Goal: Task Accomplishment & Management: Manage account settings

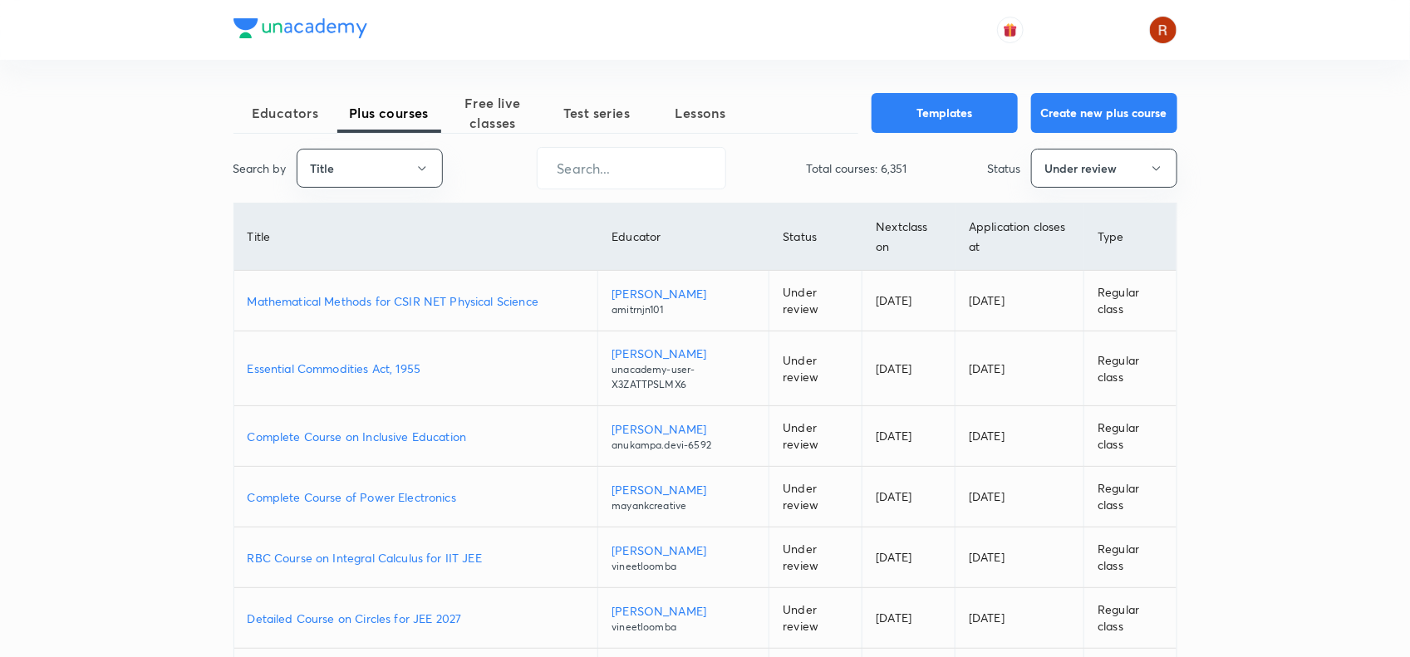
click at [479, 293] on p "Mathematical Methods for CSIR NET Physical Science" at bounding box center [416, 300] width 337 height 17
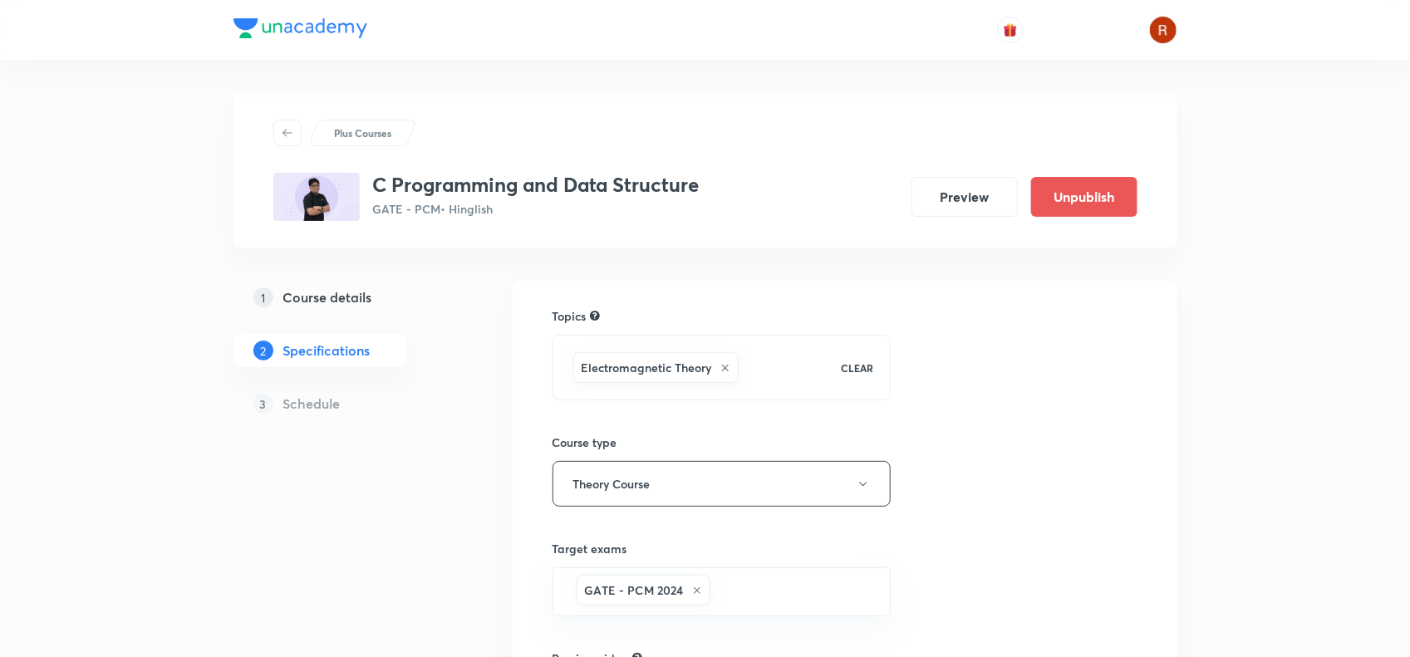
click at [334, 287] on h5 "Course details" at bounding box center [327, 297] width 89 height 20
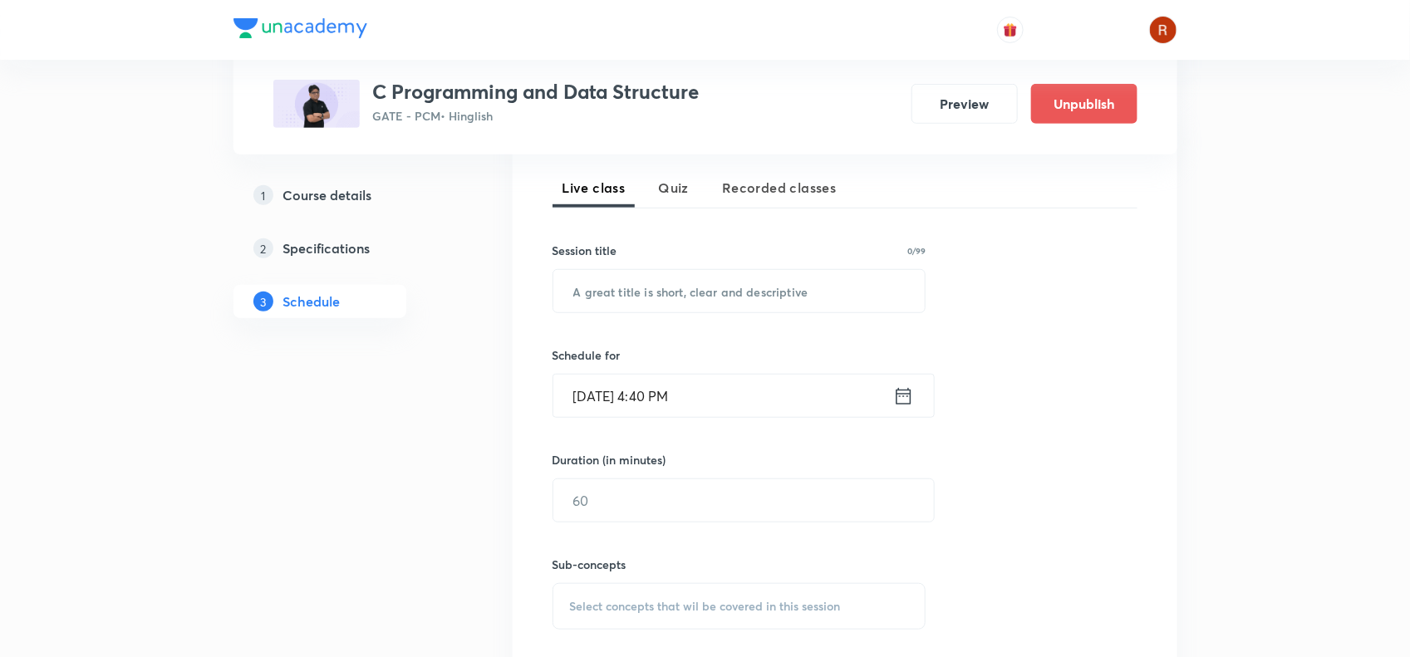
scroll to position [363, 0]
click at [586, 292] on input "text" at bounding box center [739, 290] width 372 height 42
paste input "Stack and Queue - 02"
type input "Stack and Queue - 02"
click at [597, 396] on input "Oct 3, 2025, 4:40 PM" at bounding box center [723, 395] width 340 height 42
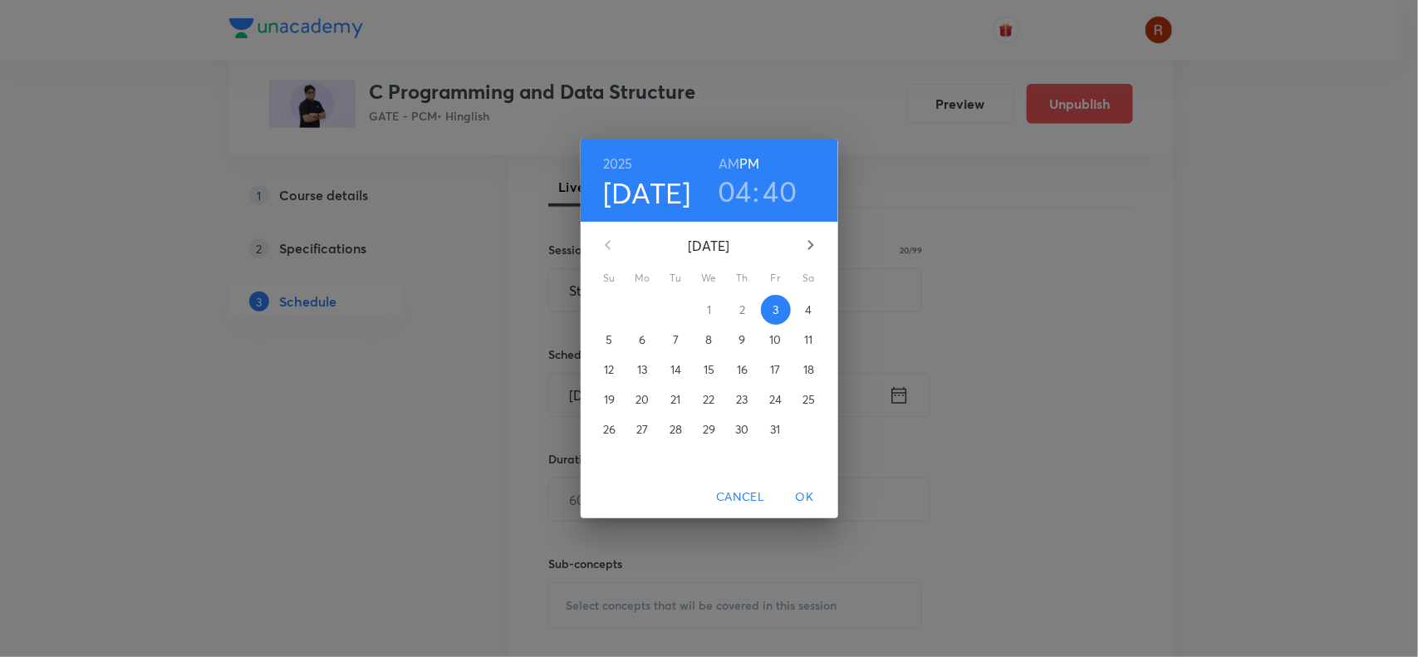
click at [806, 308] on p "4" at bounding box center [808, 310] width 7 height 17
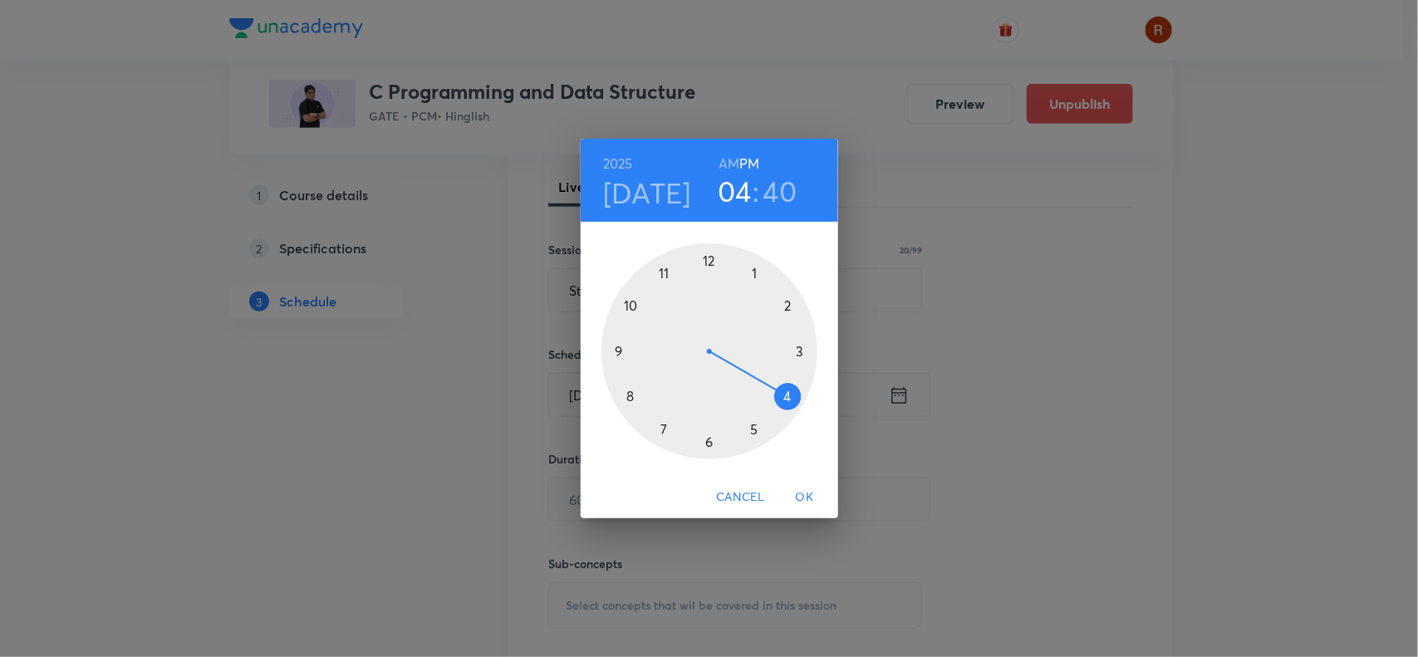
click at [756, 429] on div at bounding box center [710, 351] width 216 height 216
click at [708, 259] on div at bounding box center [710, 351] width 216 height 216
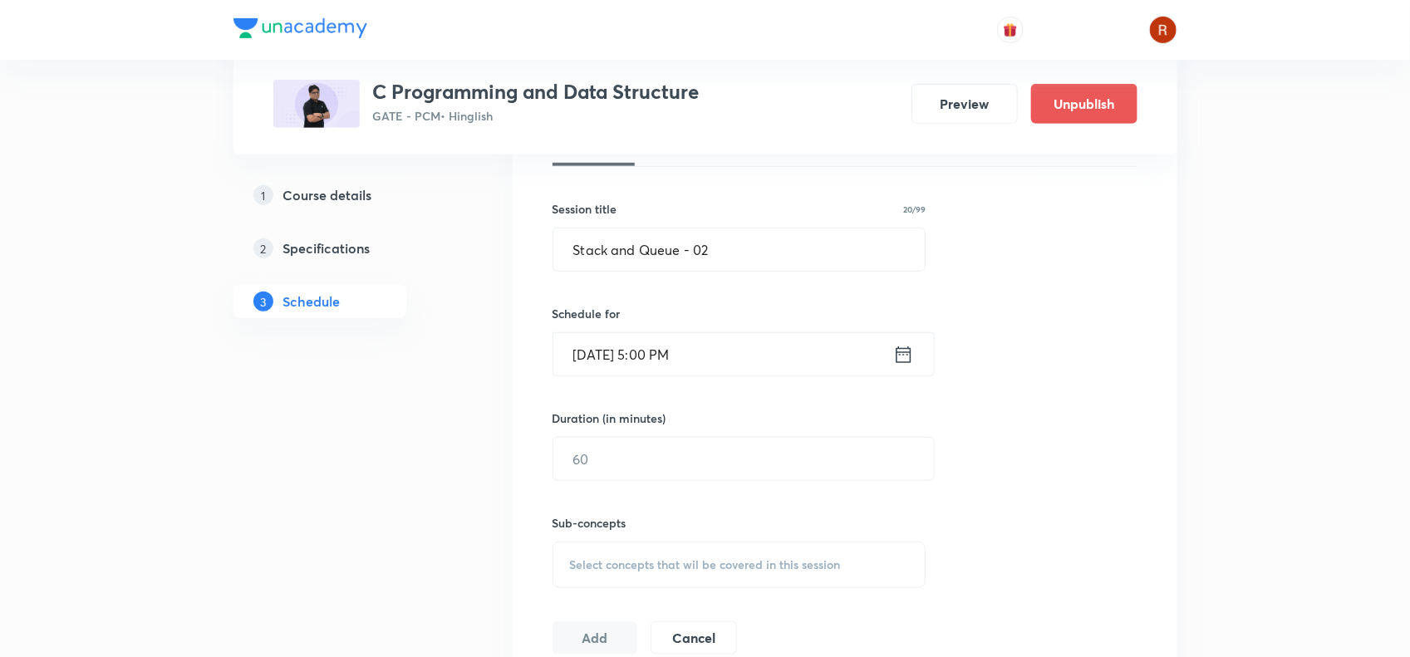
scroll to position [405, 0]
click at [631, 439] on input "text" at bounding box center [743, 458] width 381 height 42
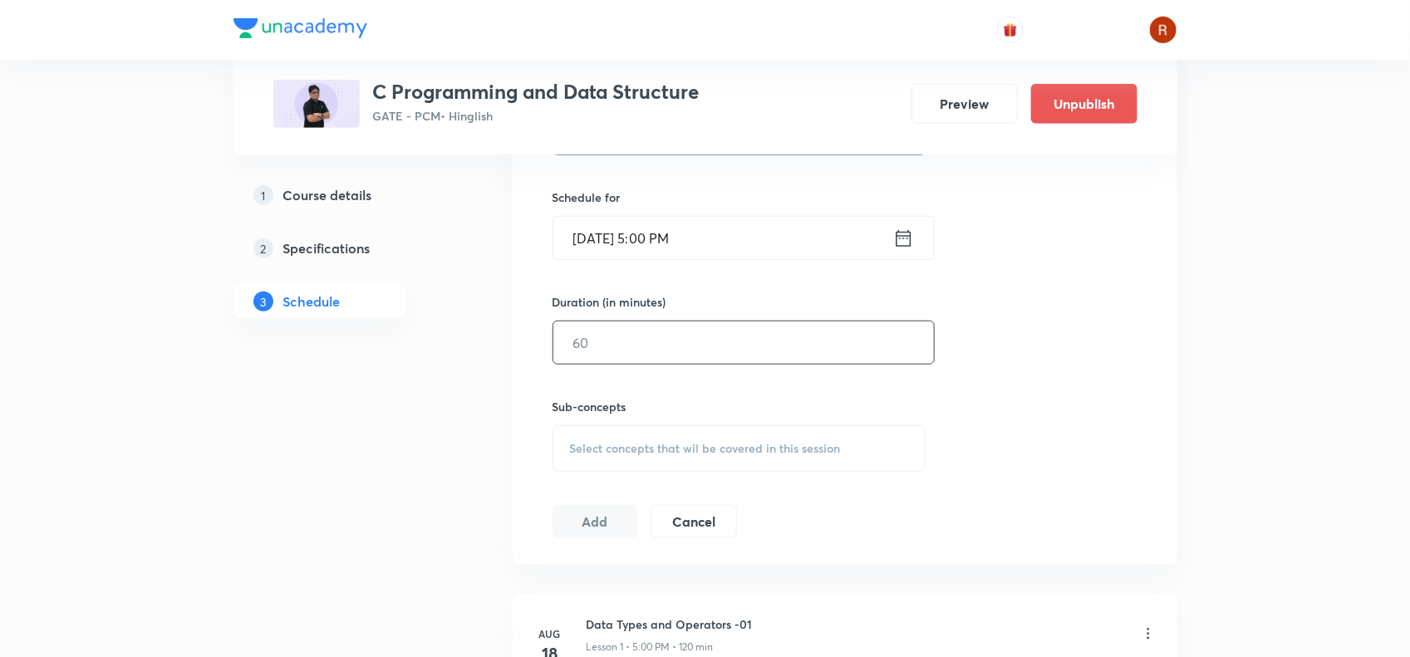
scroll to position [513, 0]
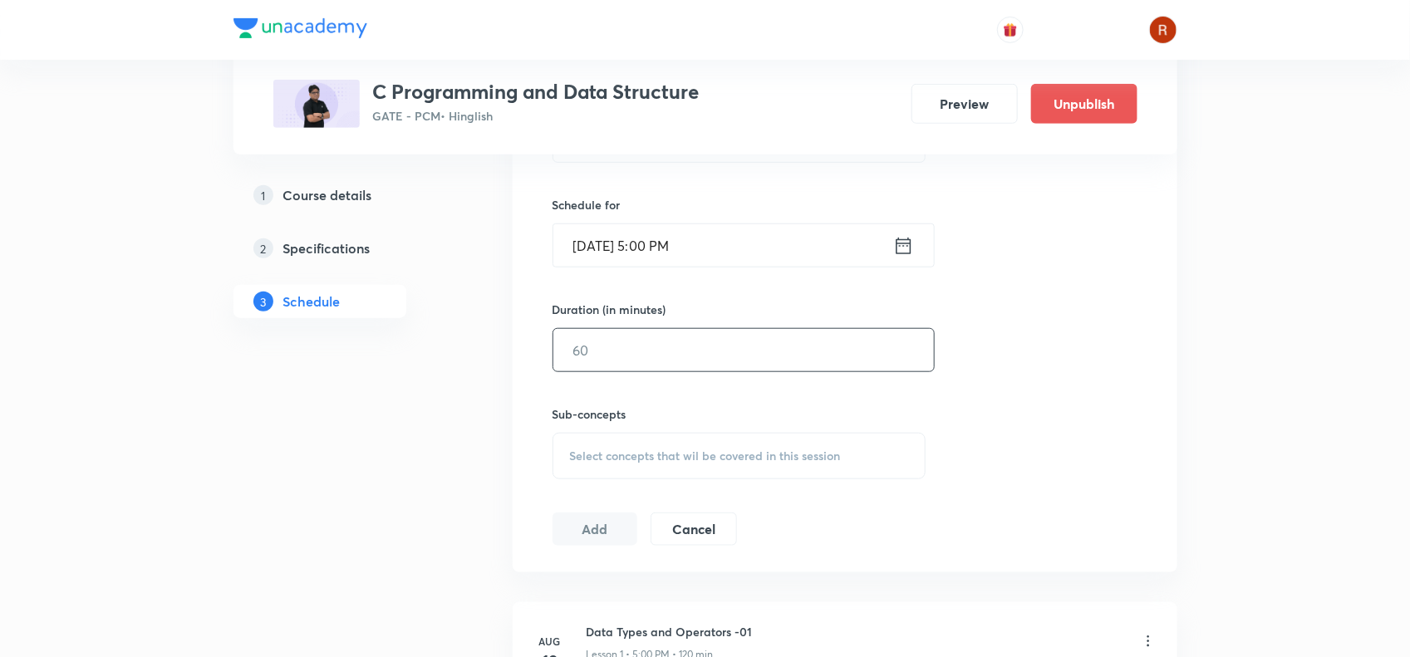
click at [656, 356] on input "text" at bounding box center [743, 350] width 381 height 42
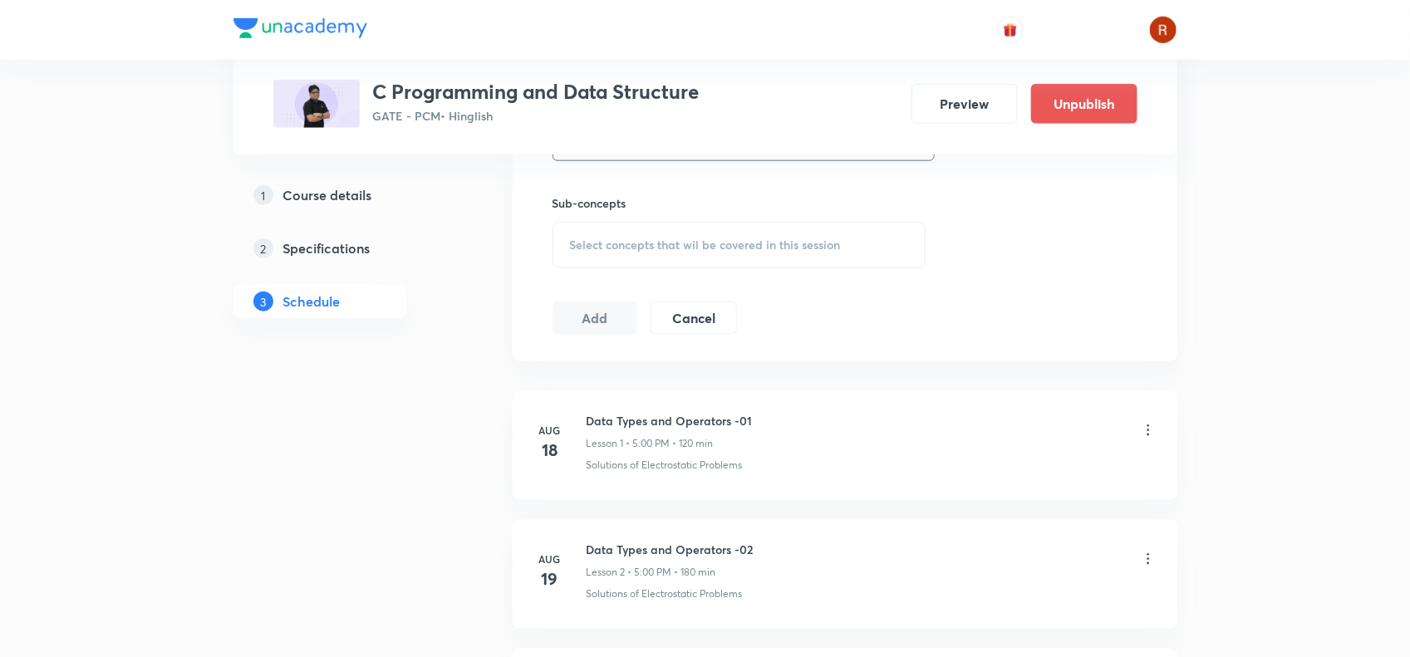
scroll to position [728, 0]
type input "120"
click at [612, 206] on h6 "Sub-concepts" at bounding box center [740, 198] width 374 height 17
click at [612, 225] on div "Select concepts that wil be covered in this session" at bounding box center [740, 241] width 374 height 47
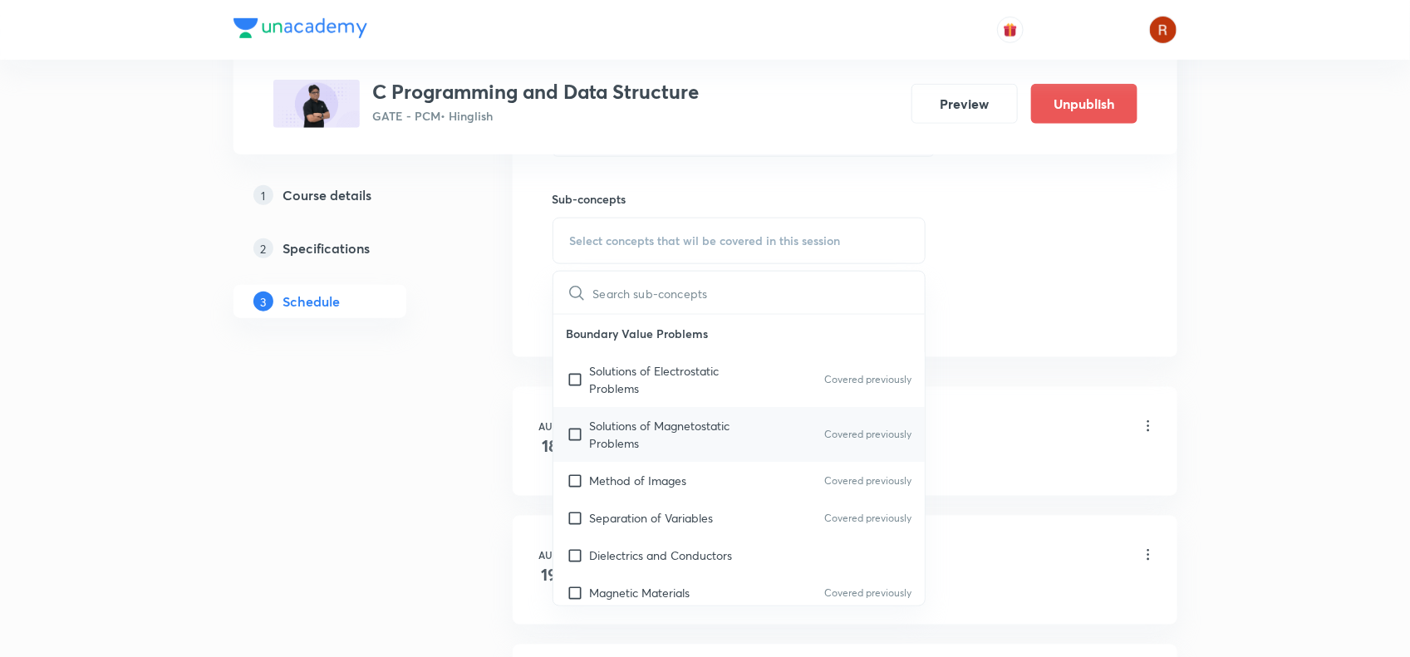
click at [619, 425] on p "Solutions of Magnetostatic Problems" at bounding box center [674, 434] width 168 height 35
checkbox input "true"
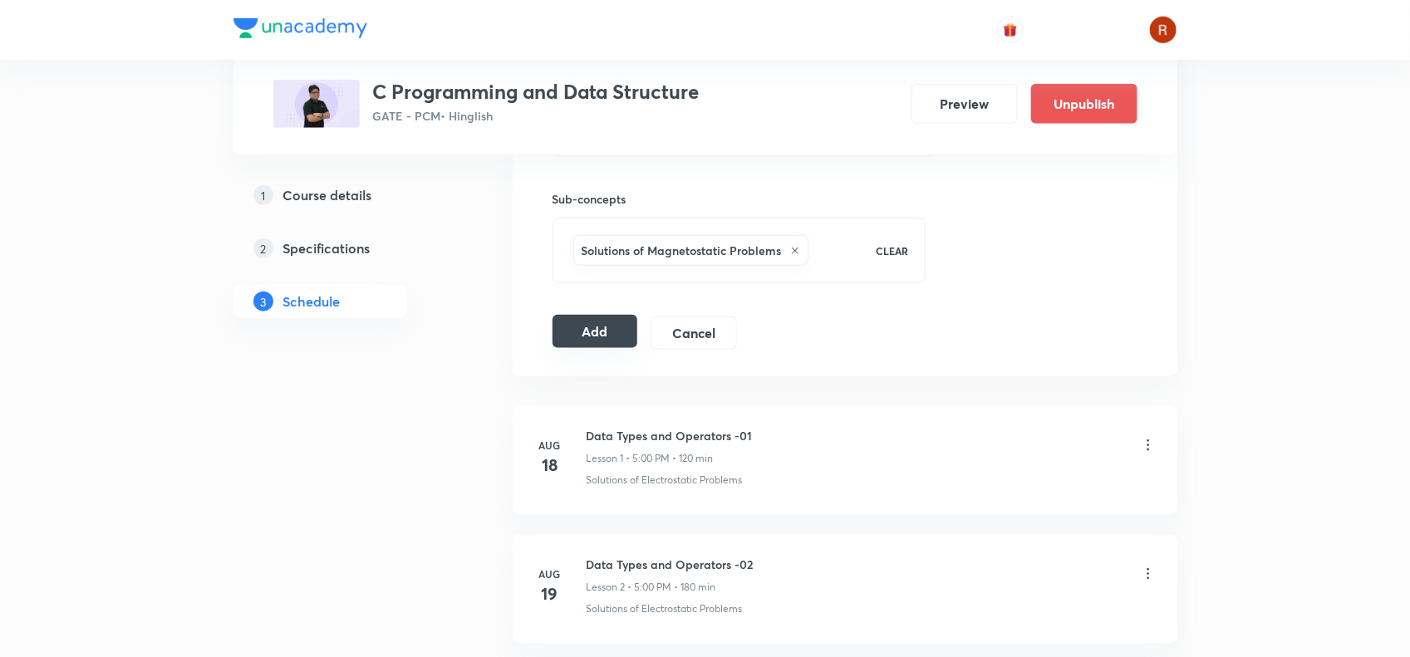
click at [616, 322] on button "Add" at bounding box center [596, 331] width 86 height 33
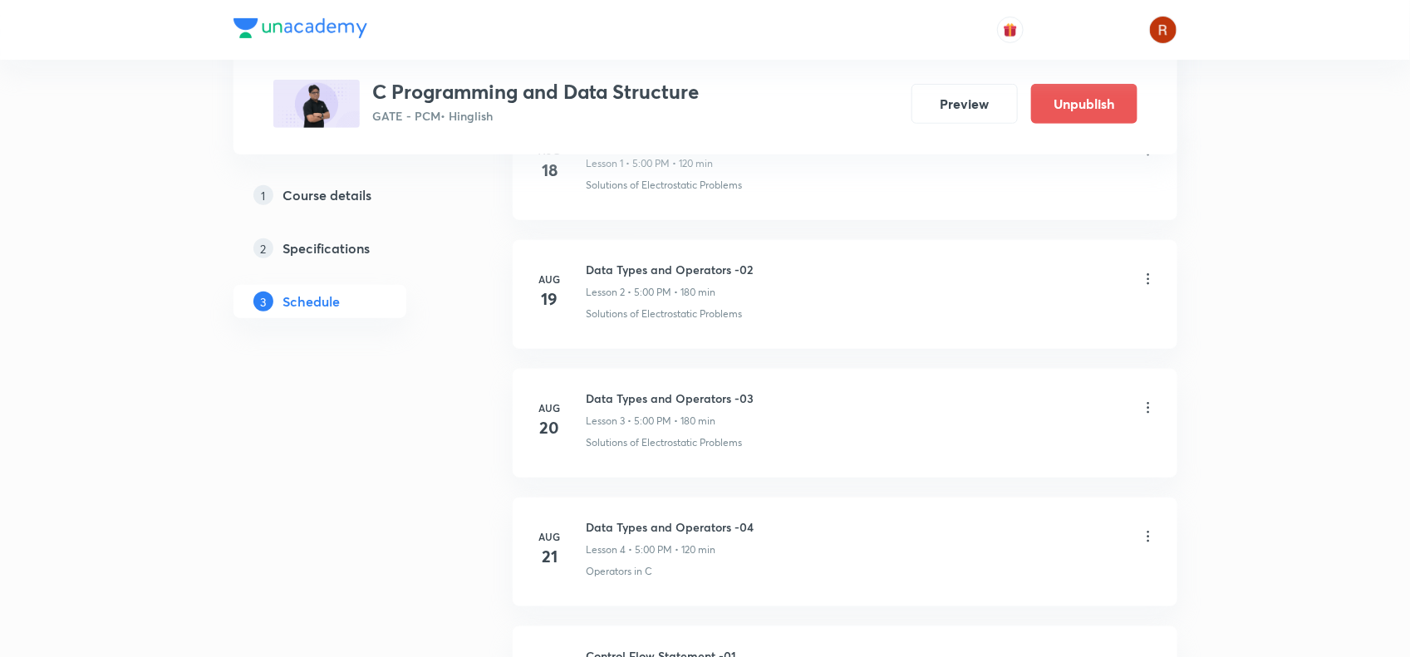
scroll to position [0, 0]
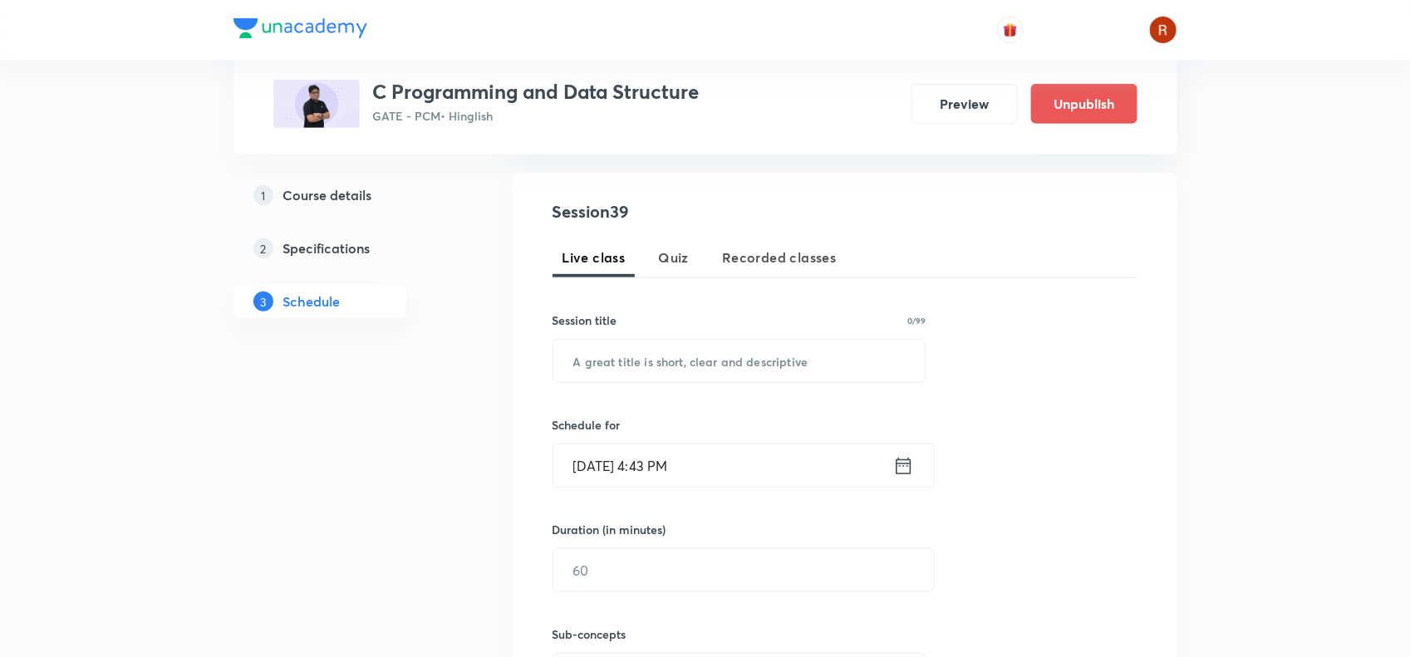
scroll to position [295, 0]
click at [599, 379] on input "text" at bounding box center [739, 358] width 372 height 42
paste input "Stack and Queue - 03"
type input "Stack and Queue - 03"
click at [607, 459] on input "Oct 3, 2025, 4:43 PM" at bounding box center [723, 463] width 340 height 42
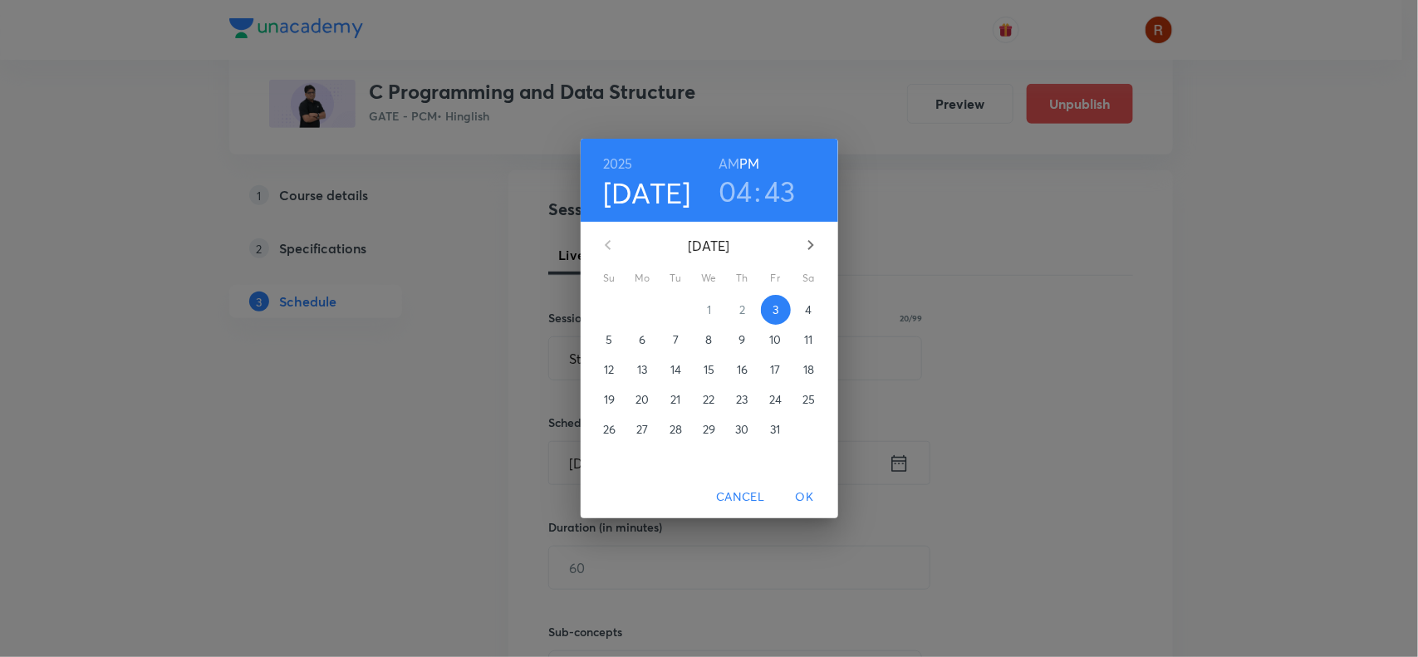
click at [648, 332] on span "6" at bounding box center [643, 340] width 30 height 17
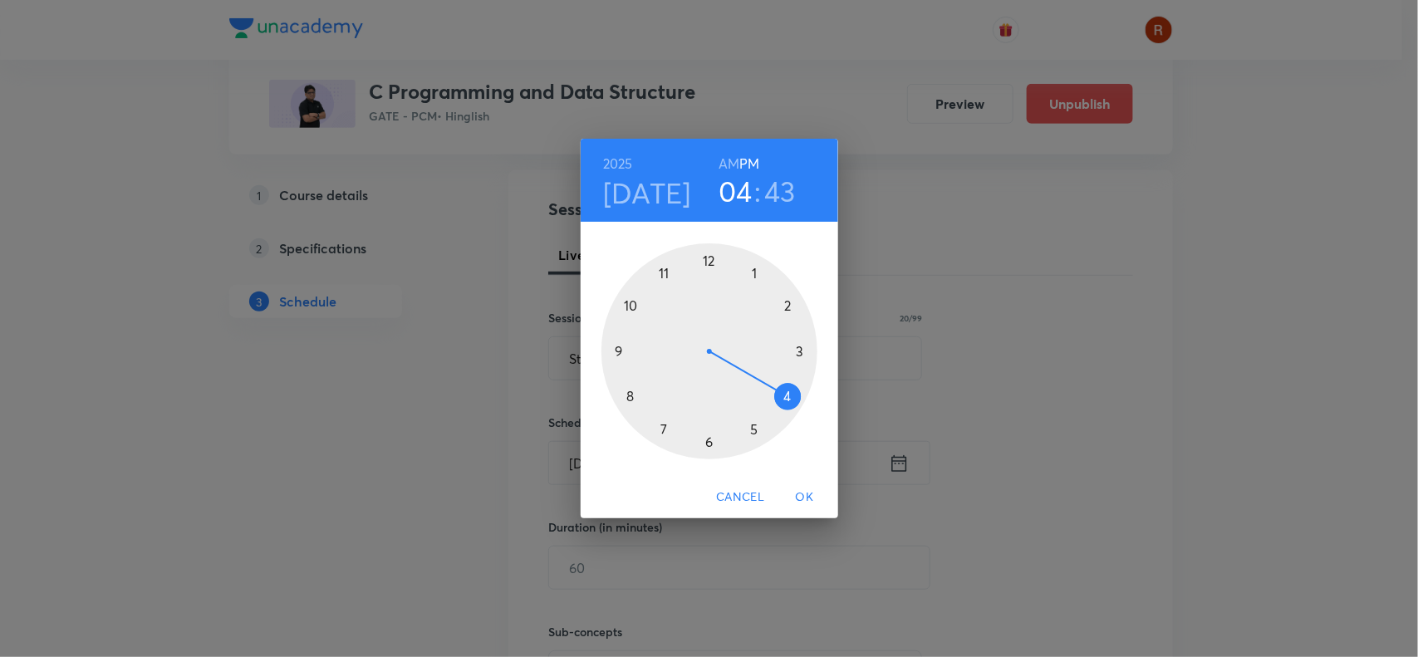
click at [754, 430] on div at bounding box center [710, 351] width 216 height 216
click at [708, 263] on div at bounding box center [710, 351] width 216 height 216
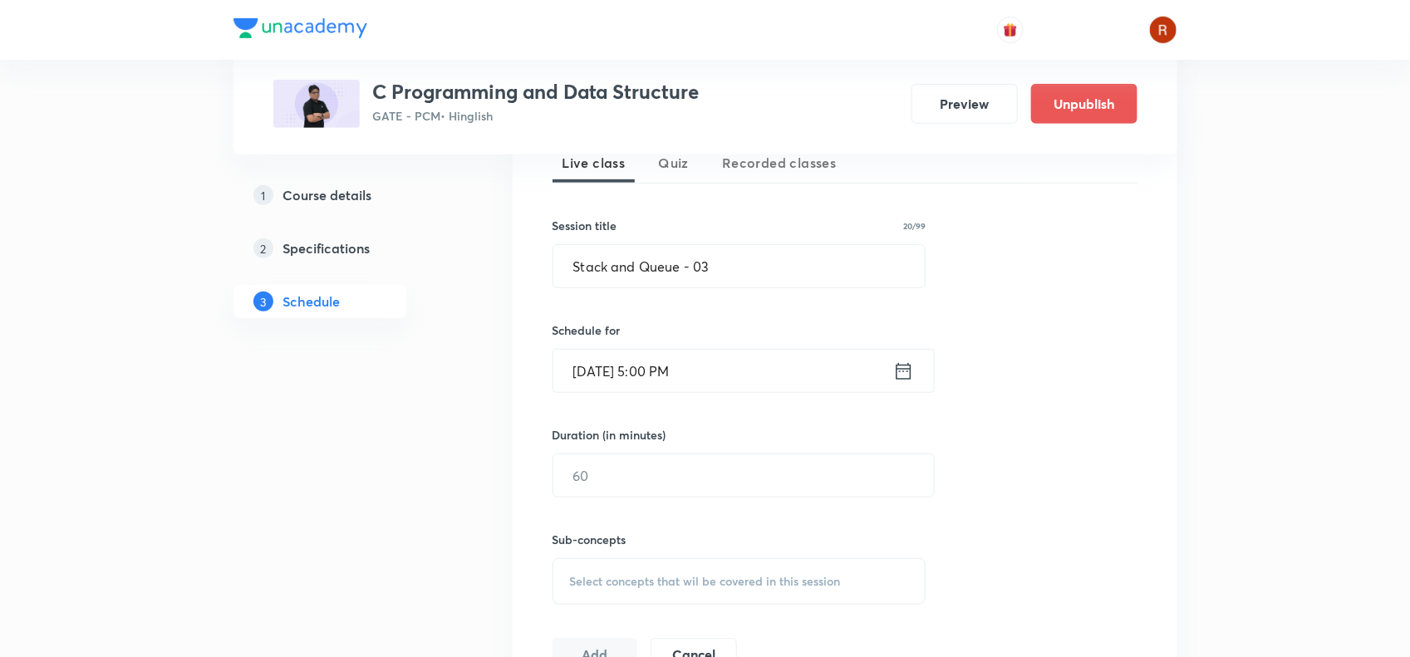
scroll to position [435, 0]
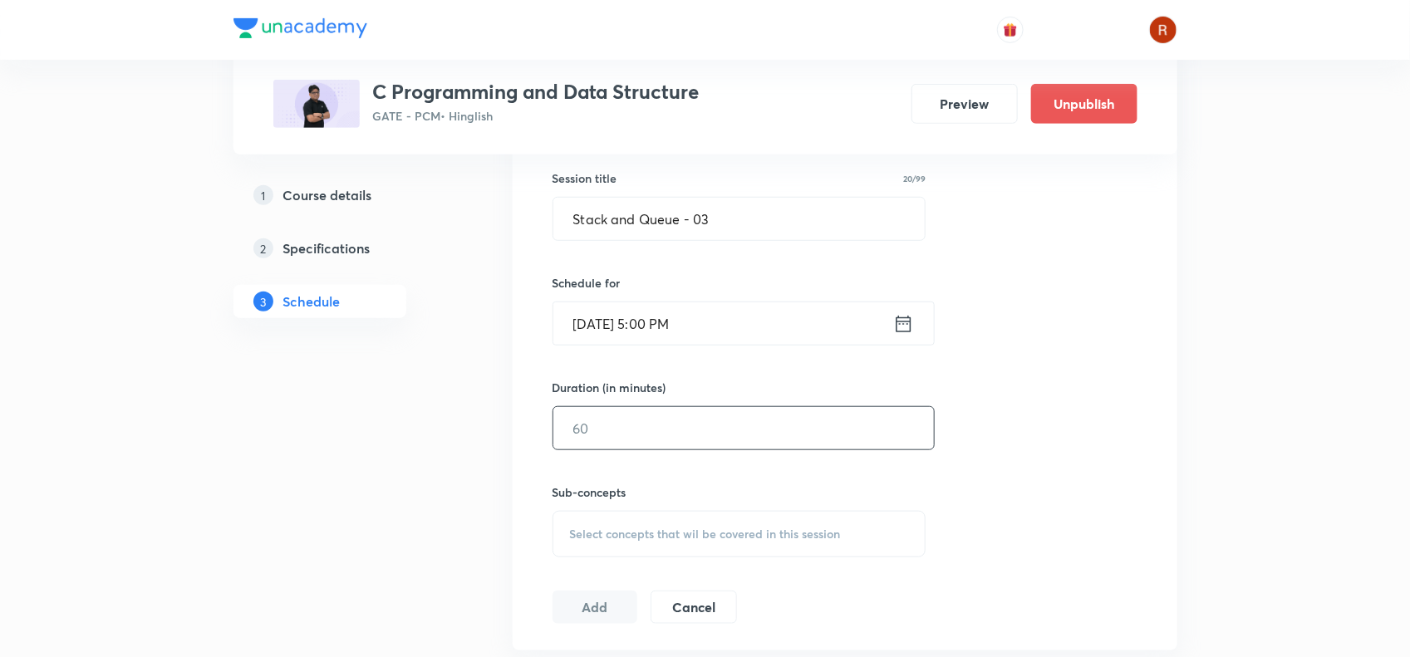
click at [588, 421] on input "text" at bounding box center [743, 428] width 381 height 42
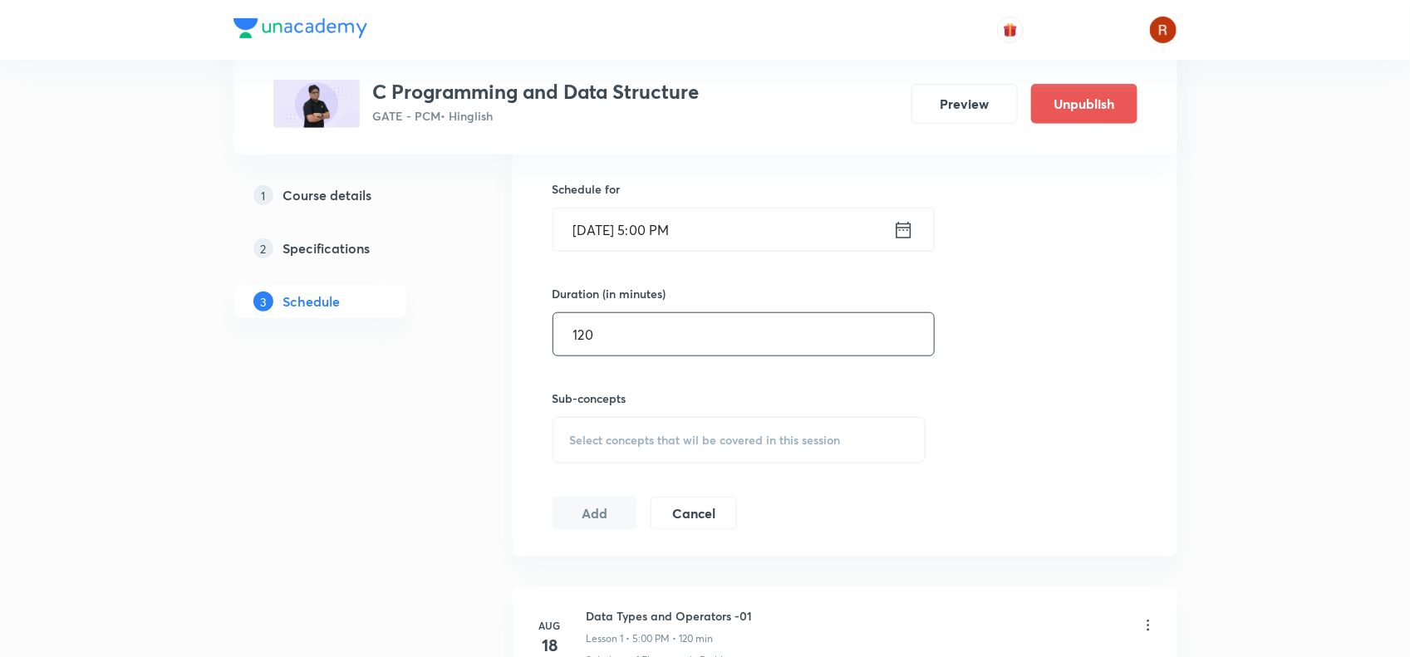
scroll to position [666, 0]
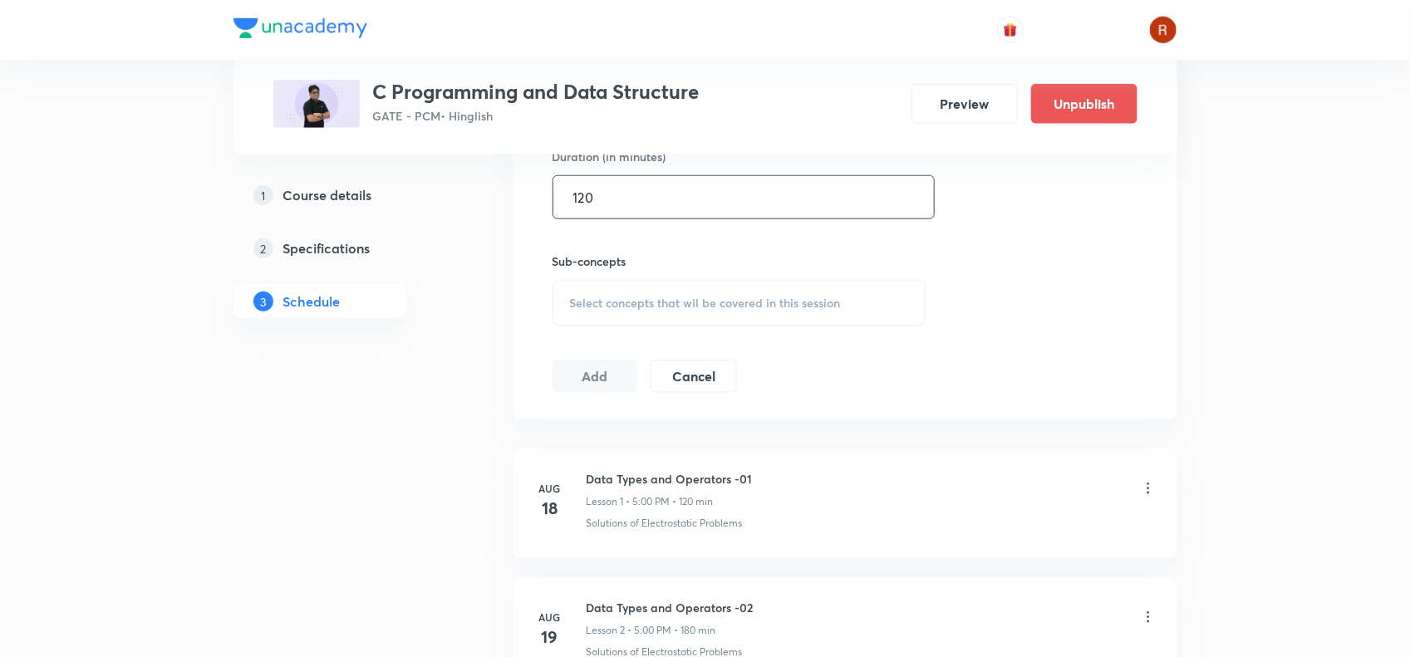
type input "120"
click at [597, 295] on div "Select concepts that wil be covered in this session" at bounding box center [740, 303] width 374 height 47
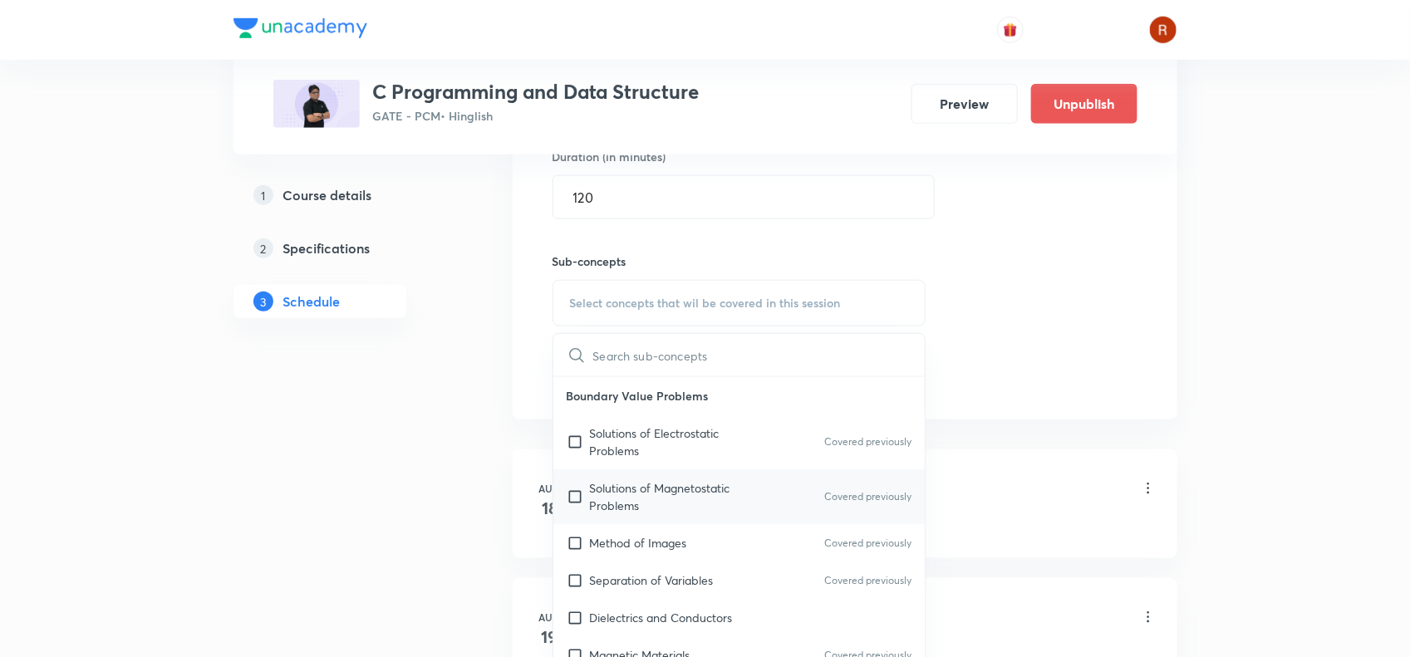
click at [634, 484] on p "Solutions of Magnetostatic Problems" at bounding box center [674, 496] width 168 height 35
checkbox input "true"
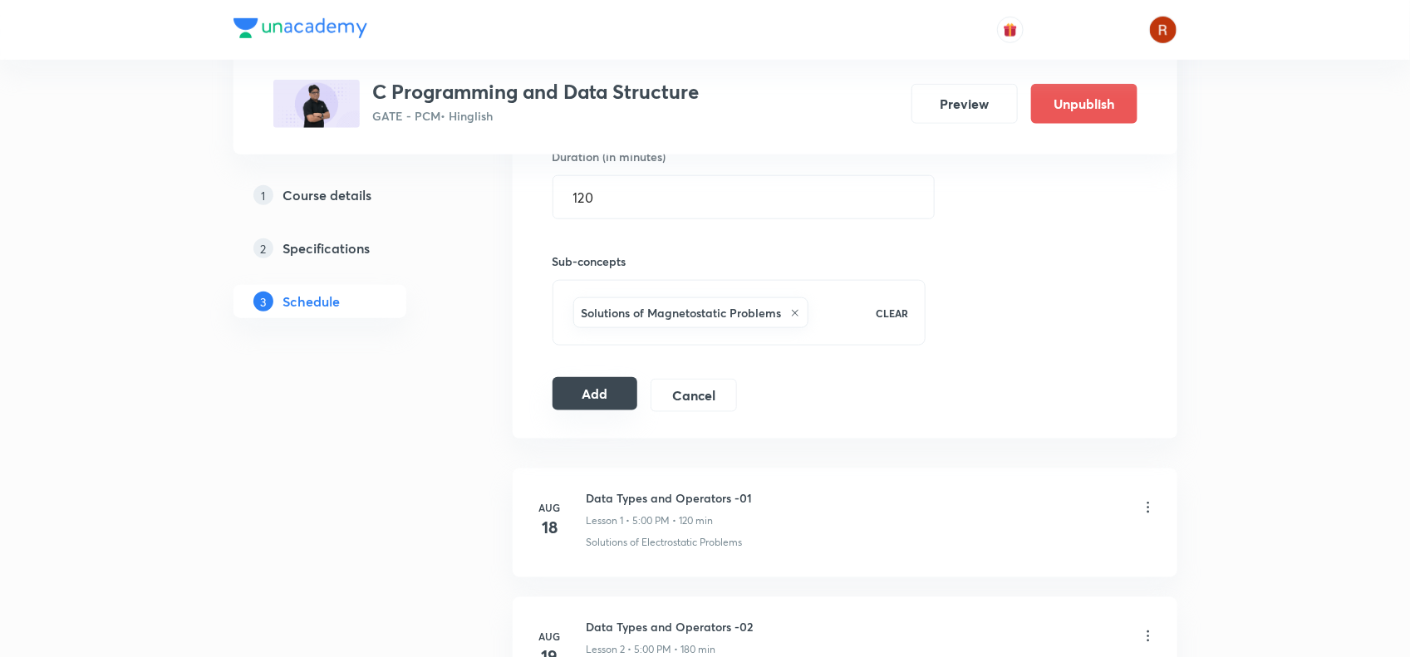
click at [594, 387] on button "Add" at bounding box center [596, 393] width 86 height 33
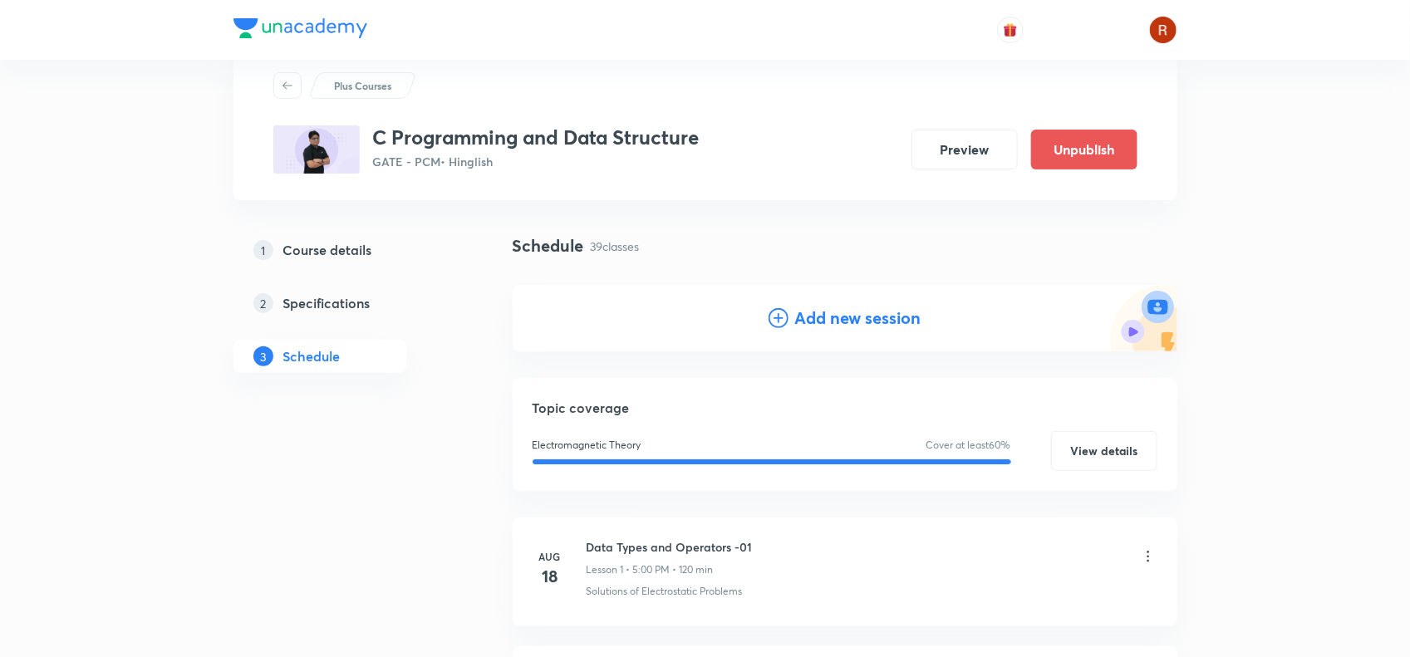
scroll to position [0, 0]
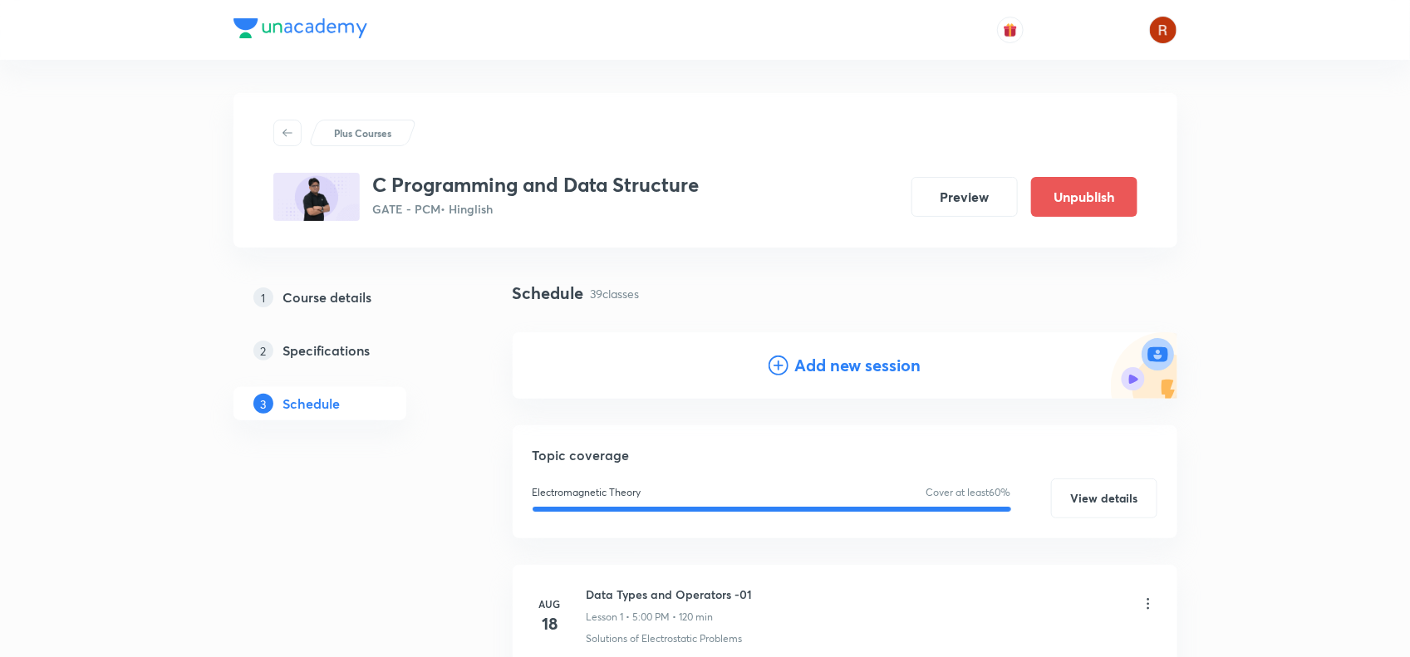
click at [819, 357] on h4 "Add new session" at bounding box center [858, 365] width 126 height 25
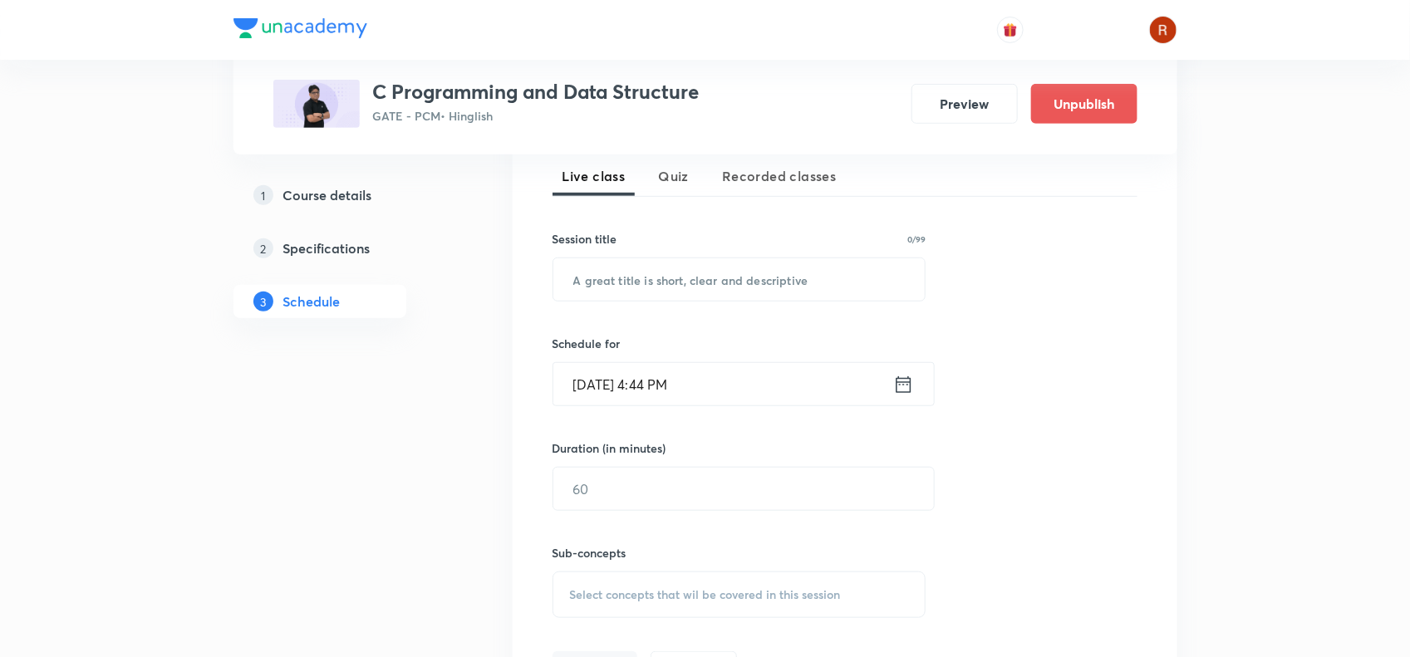
scroll to position [372, 0]
click at [646, 282] on input "text" at bounding box center [739, 281] width 372 height 42
paste input "Trees - 01"
type input "Trees - 01"
click at [653, 383] on input "Oct 3, 2025, 4:44 PM" at bounding box center [723, 386] width 340 height 42
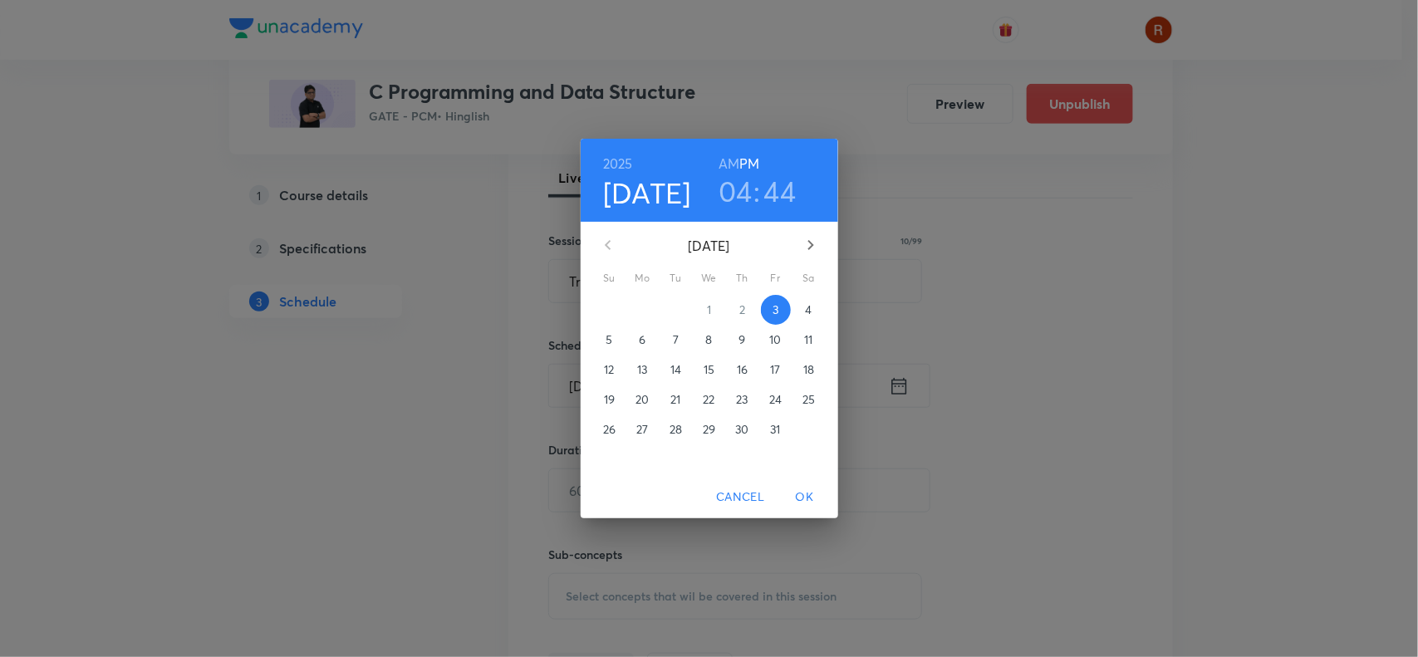
click at [749, 193] on h3 "04" at bounding box center [736, 191] width 34 height 35
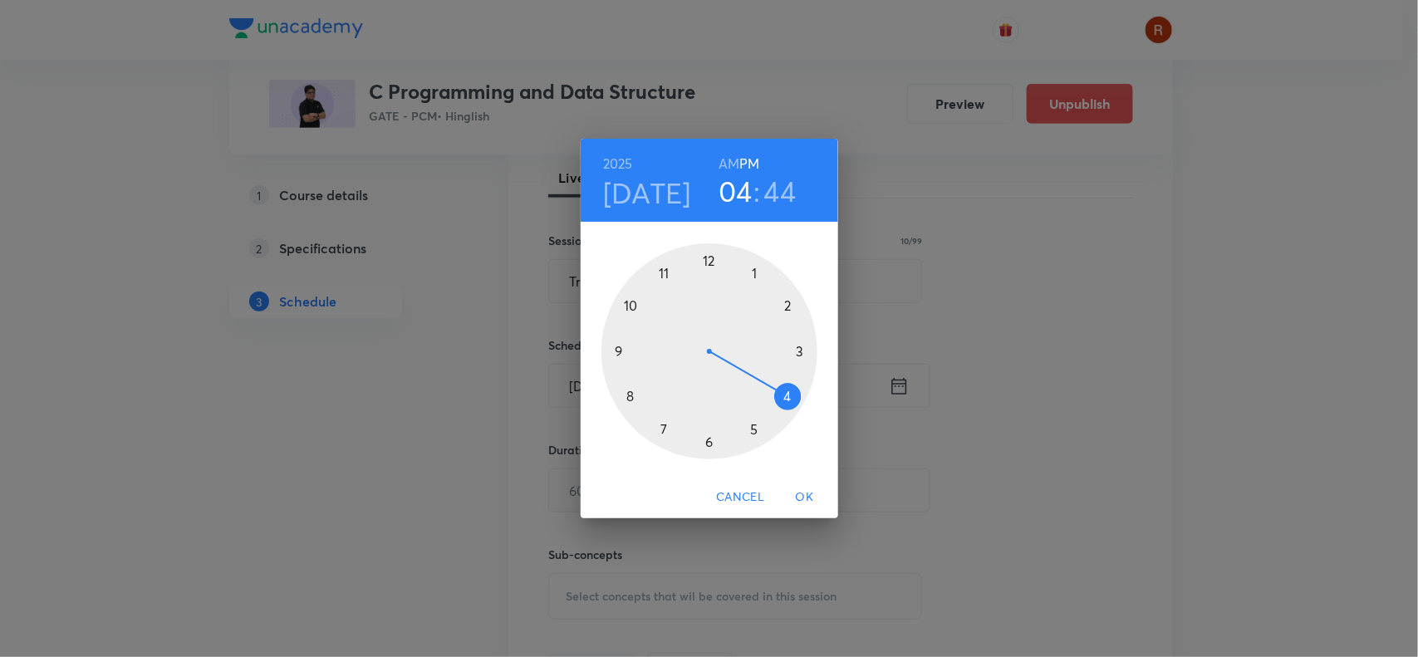
click at [754, 430] on div at bounding box center [710, 351] width 216 height 216
click at [706, 256] on div at bounding box center [710, 351] width 216 height 216
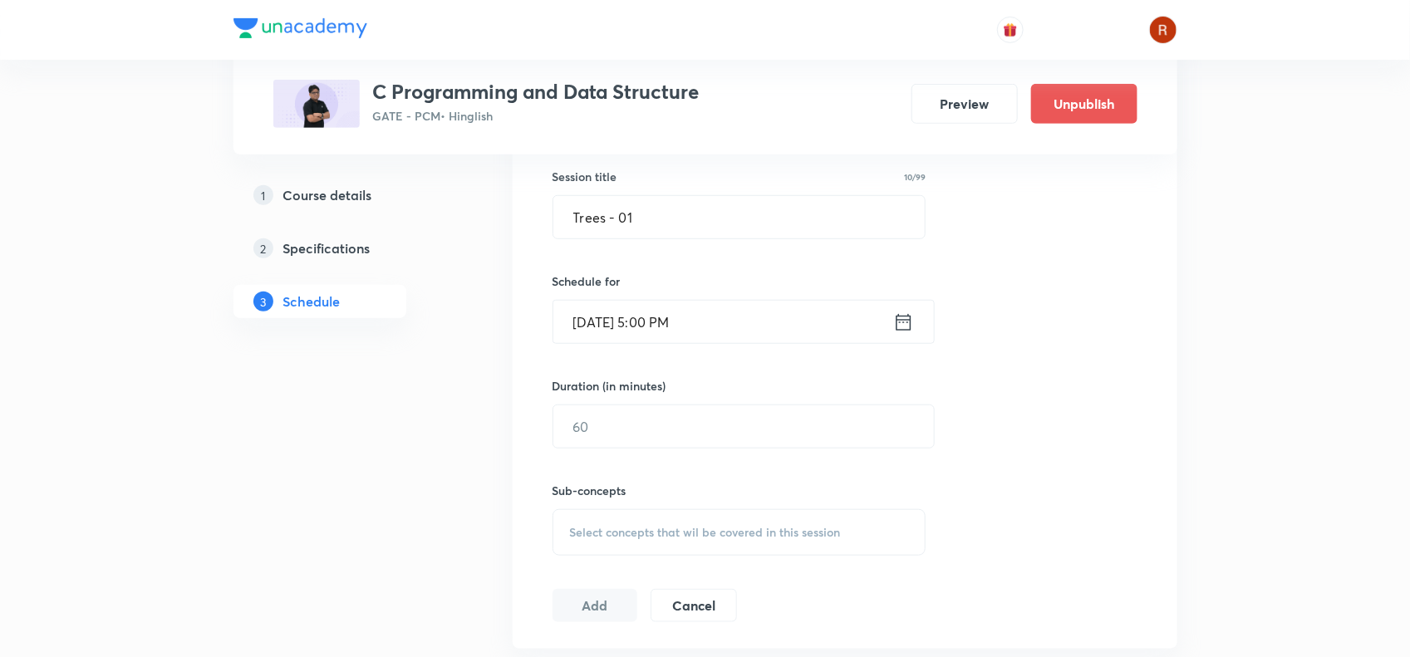
scroll to position [437, 0]
click at [646, 426] on input "text" at bounding box center [743, 426] width 381 height 42
type input "120"
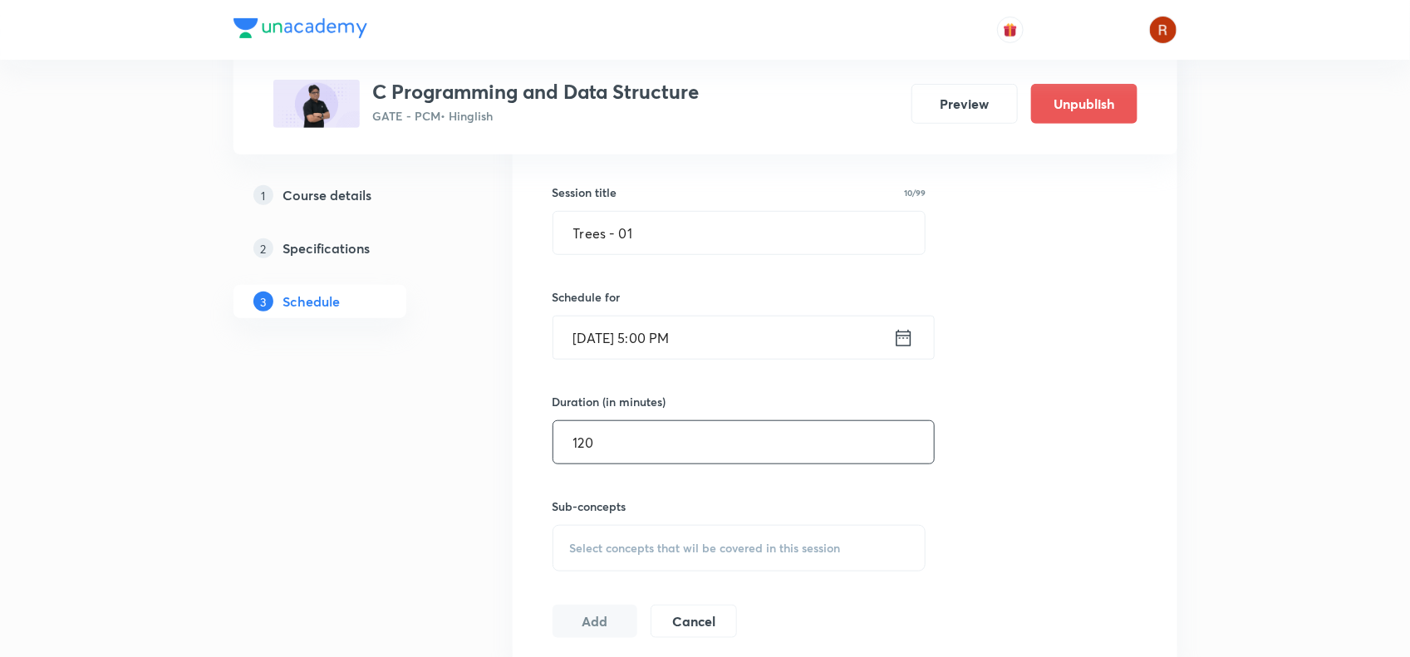
scroll to position [420, 0]
click at [609, 337] on input "Oct 3, 2025, 5:00 PM" at bounding box center [723, 338] width 340 height 42
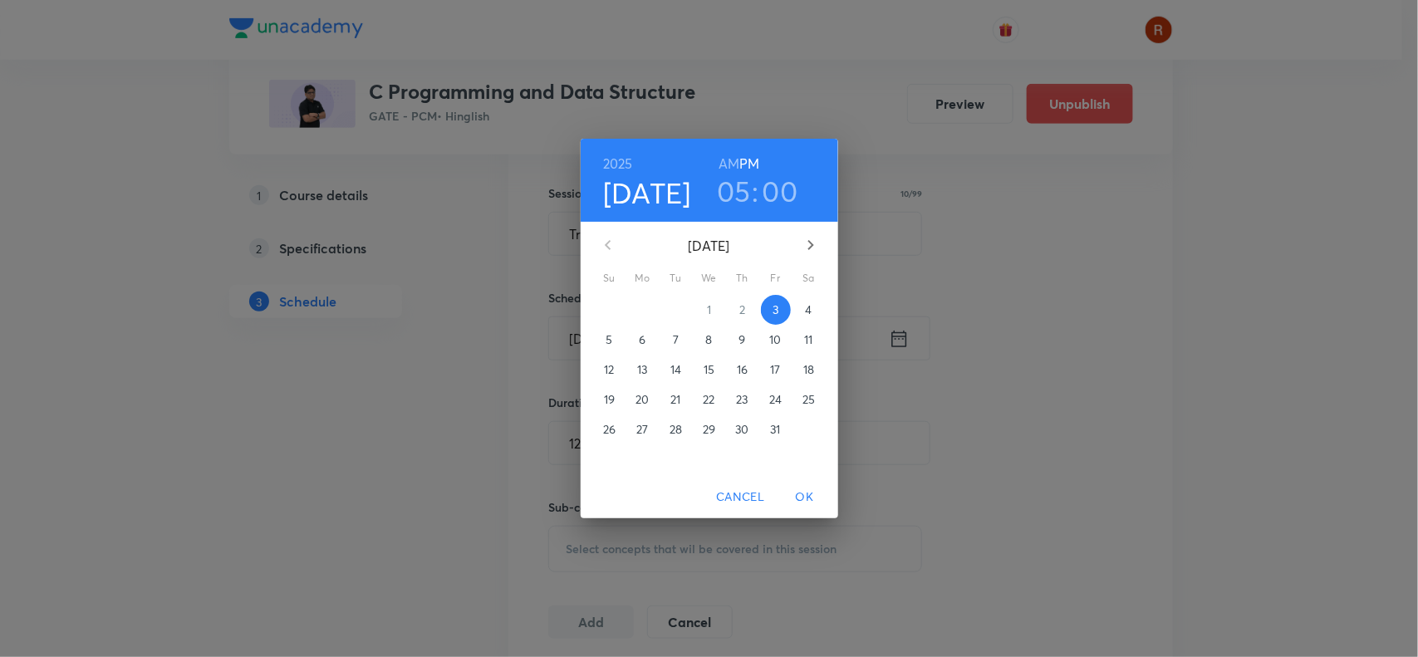
click at [682, 343] on span "7" at bounding box center [676, 340] width 30 height 17
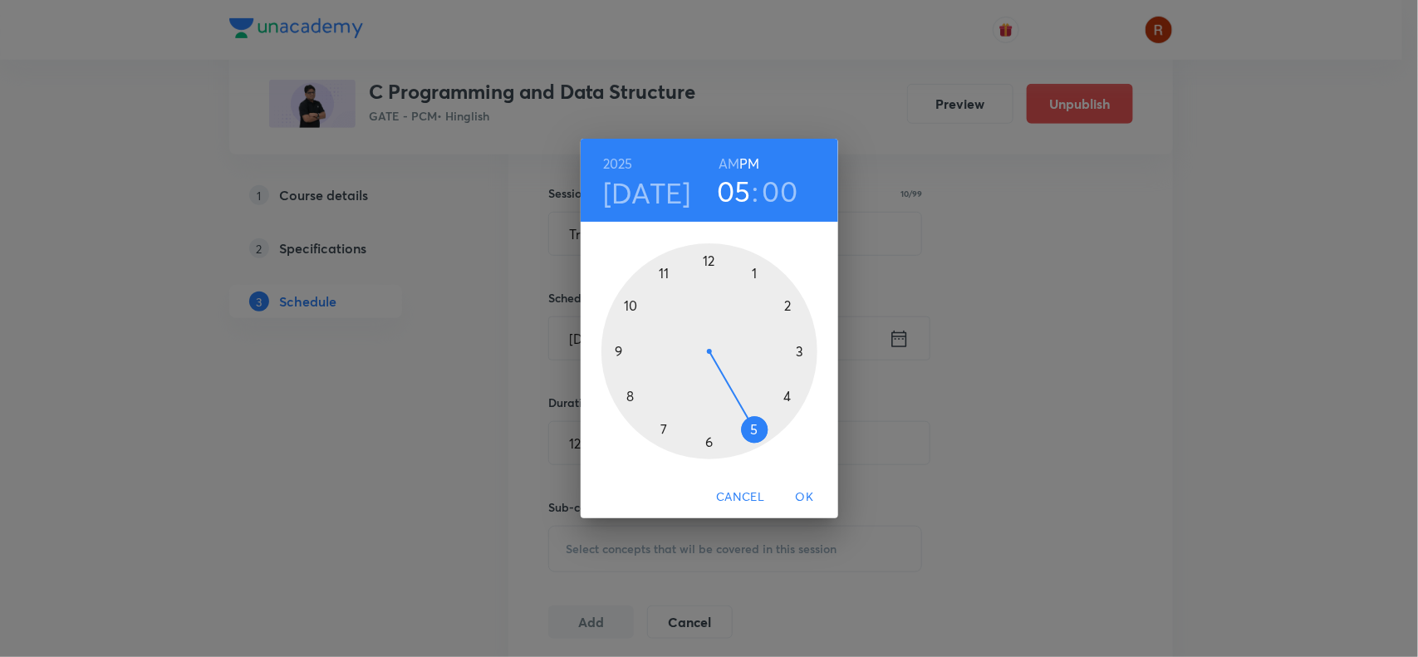
click at [808, 487] on span "OK" at bounding box center [805, 497] width 40 height 21
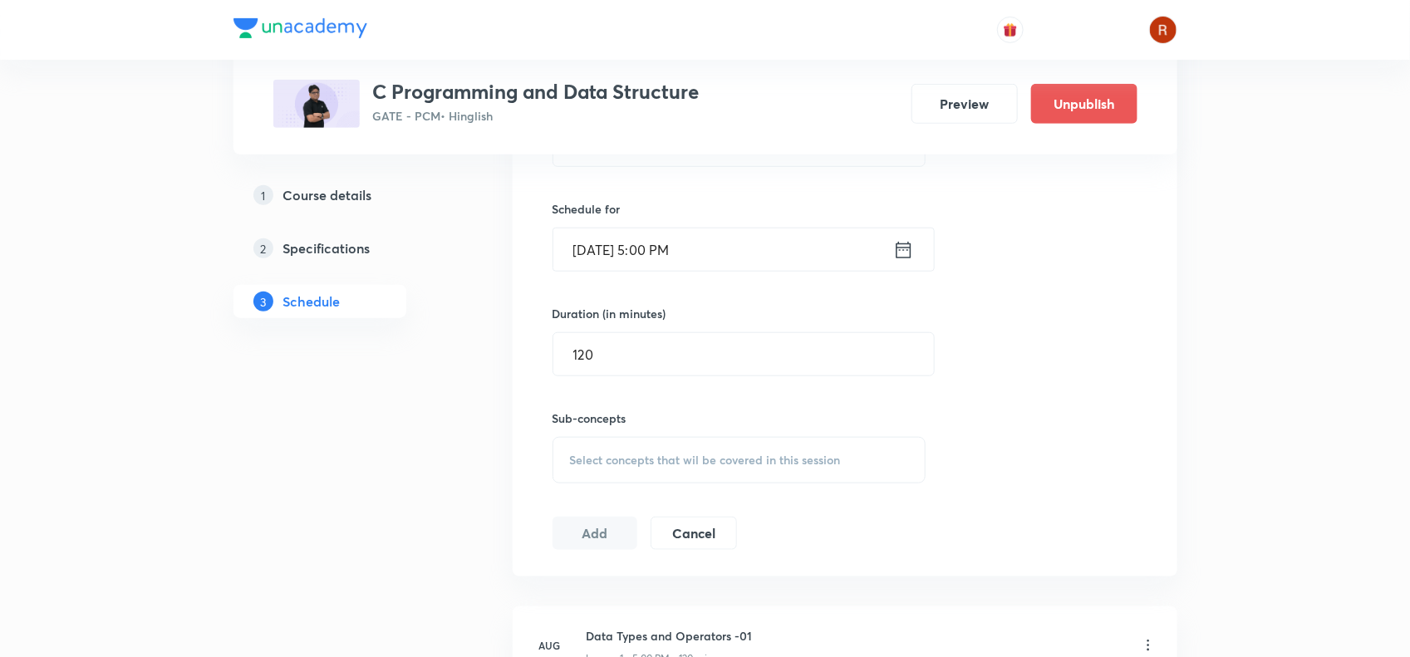
scroll to position [513, 0]
click at [627, 454] on span "Select concepts that wil be covered in this session" at bounding box center [705, 455] width 271 height 13
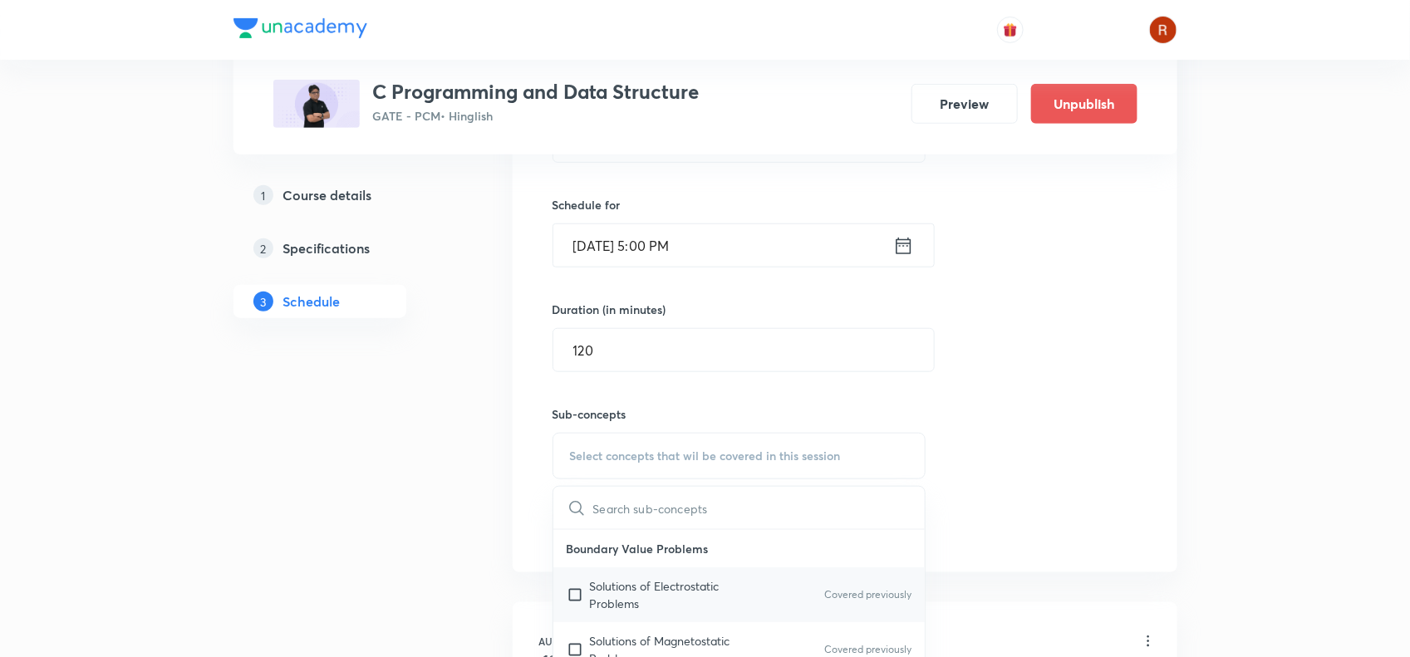
click at [650, 573] on div "Solutions of Electrostatic Problems Covered previously" at bounding box center [739, 594] width 372 height 55
checkbox input "true"
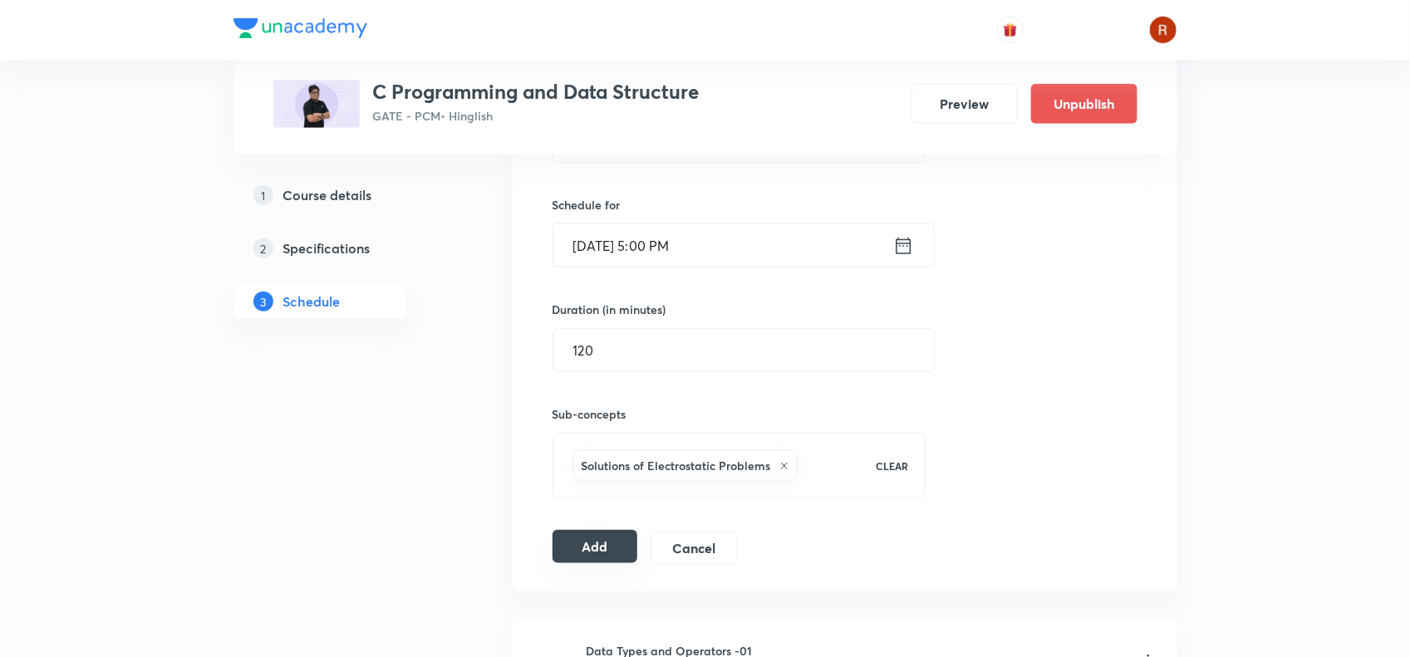
click at [620, 533] on button "Add" at bounding box center [596, 546] width 86 height 33
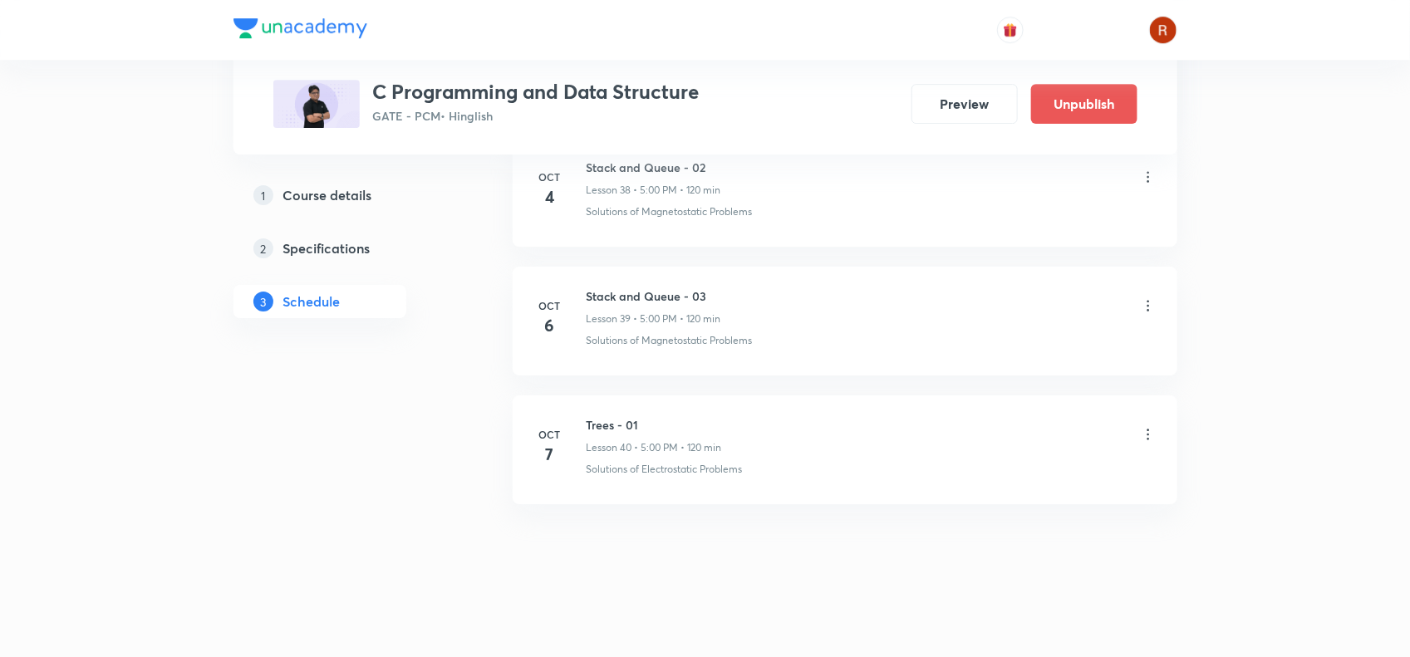
scroll to position [5191, 0]
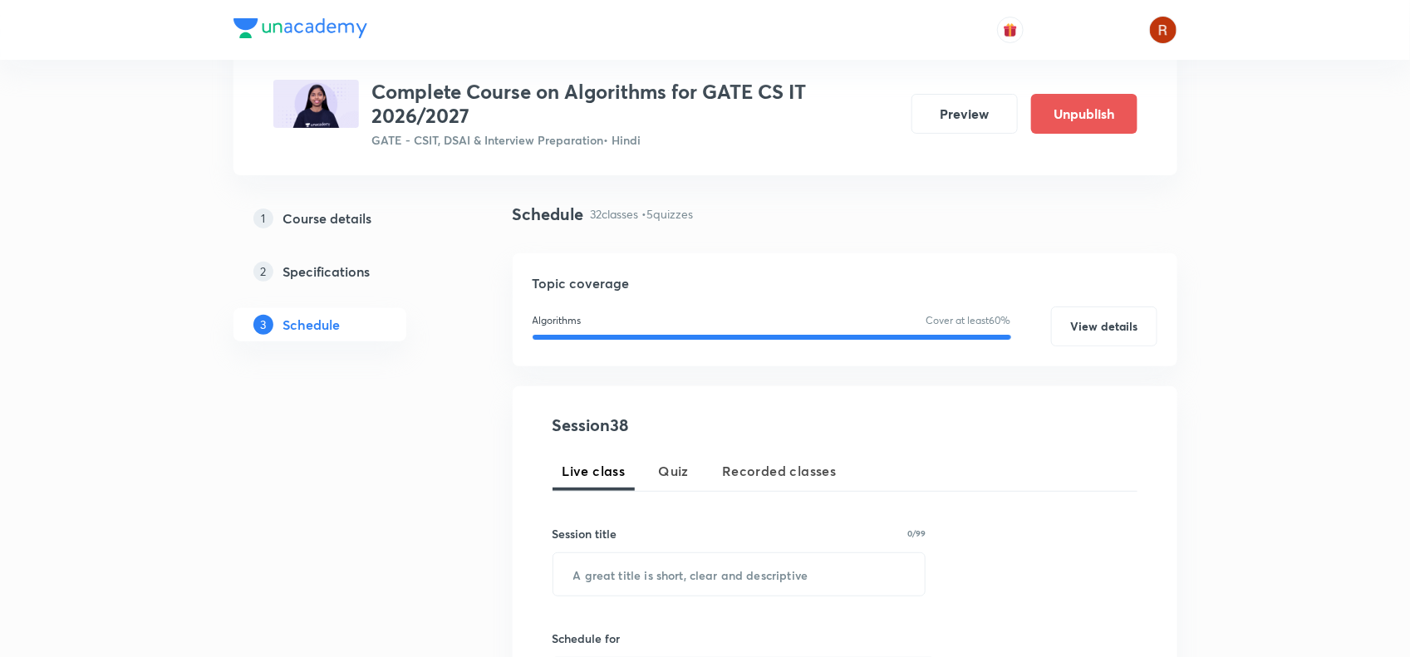
scroll to position [140, 0]
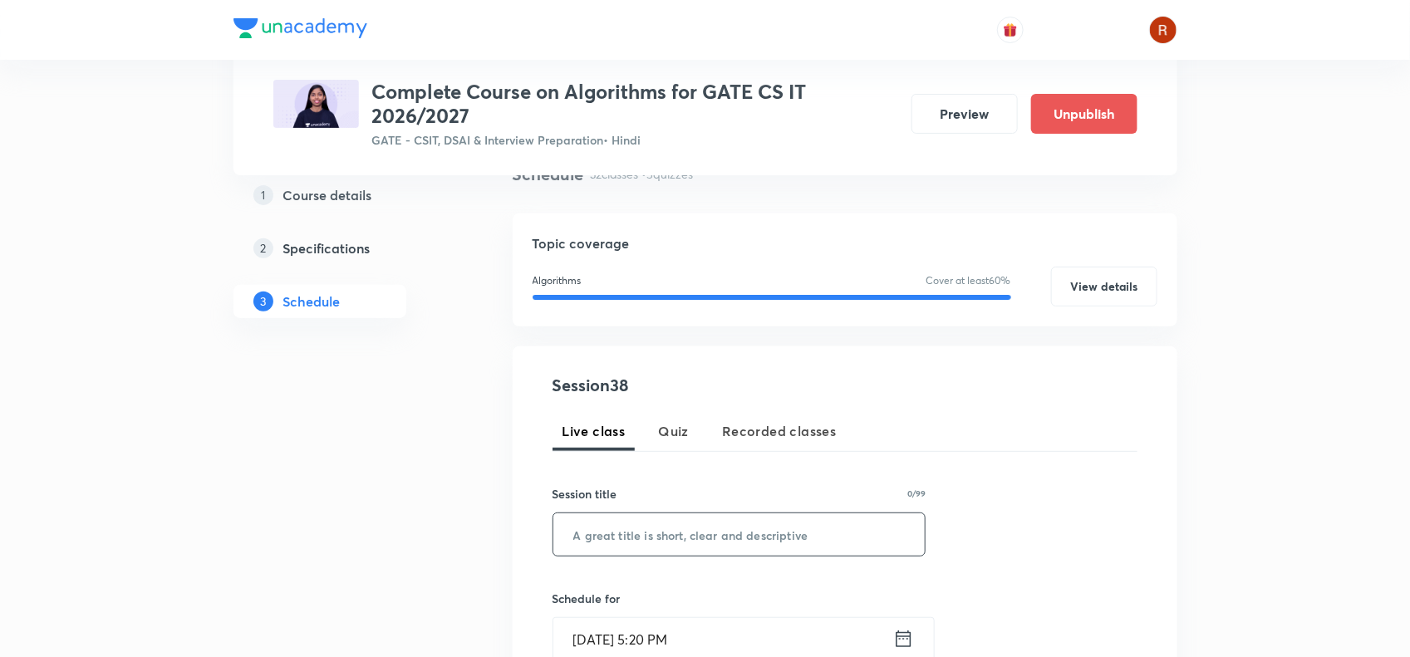
click at [602, 518] on input "text" at bounding box center [739, 534] width 372 height 42
paste input "EXTRA CLASS - II"
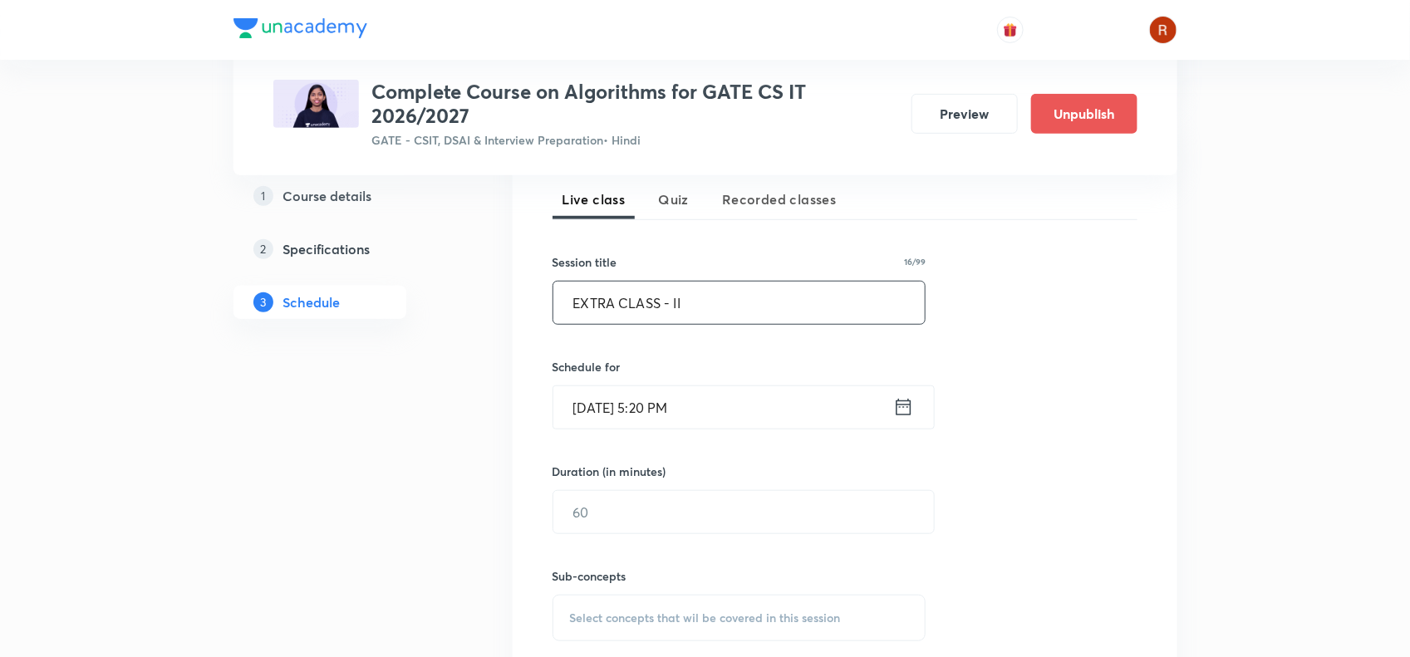
scroll to position [372, 0]
type input "EXTRA CLASS - II"
click at [603, 403] on input "[DATE] 5:20 PM" at bounding box center [723, 407] width 340 height 42
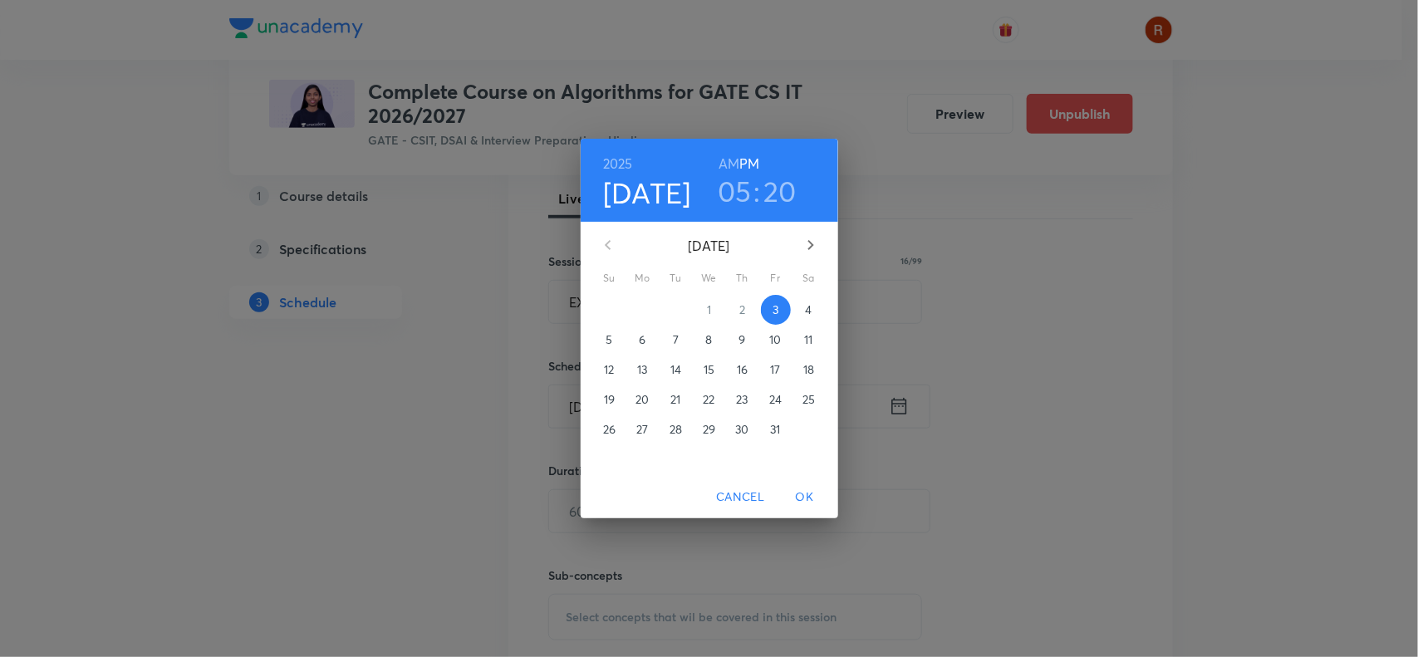
click at [636, 341] on span "6" at bounding box center [643, 340] width 30 height 17
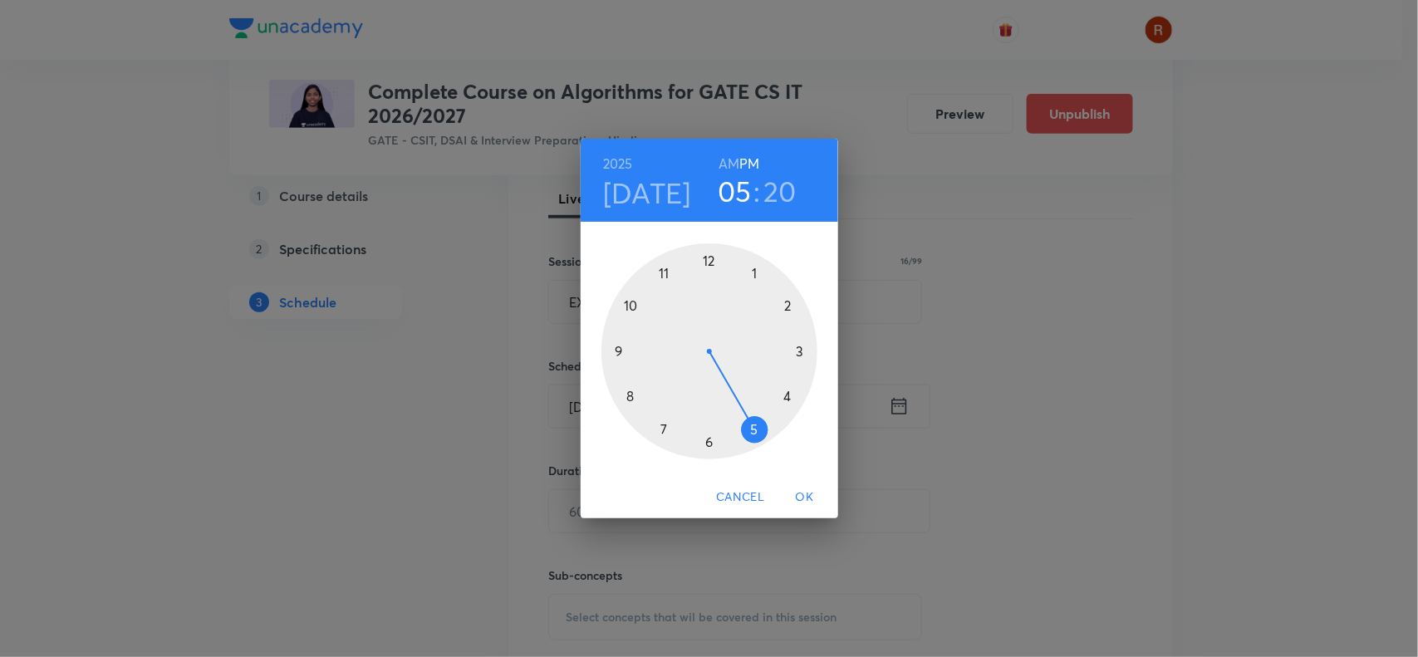
click at [628, 303] on div at bounding box center [710, 351] width 216 height 216
click at [704, 254] on div at bounding box center [710, 351] width 216 height 216
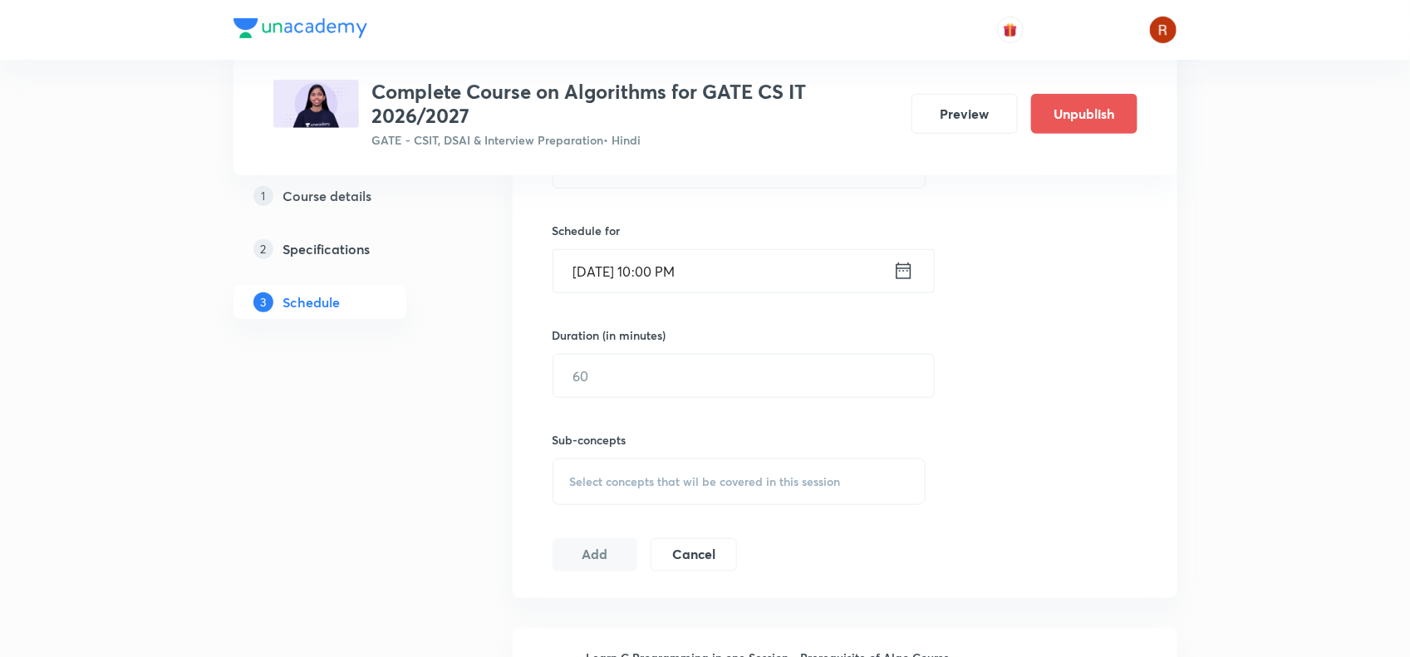
scroll to position [508, 0]
click at [587, 378] on input "text" at bounding box center [743, 375] width 381 height 42
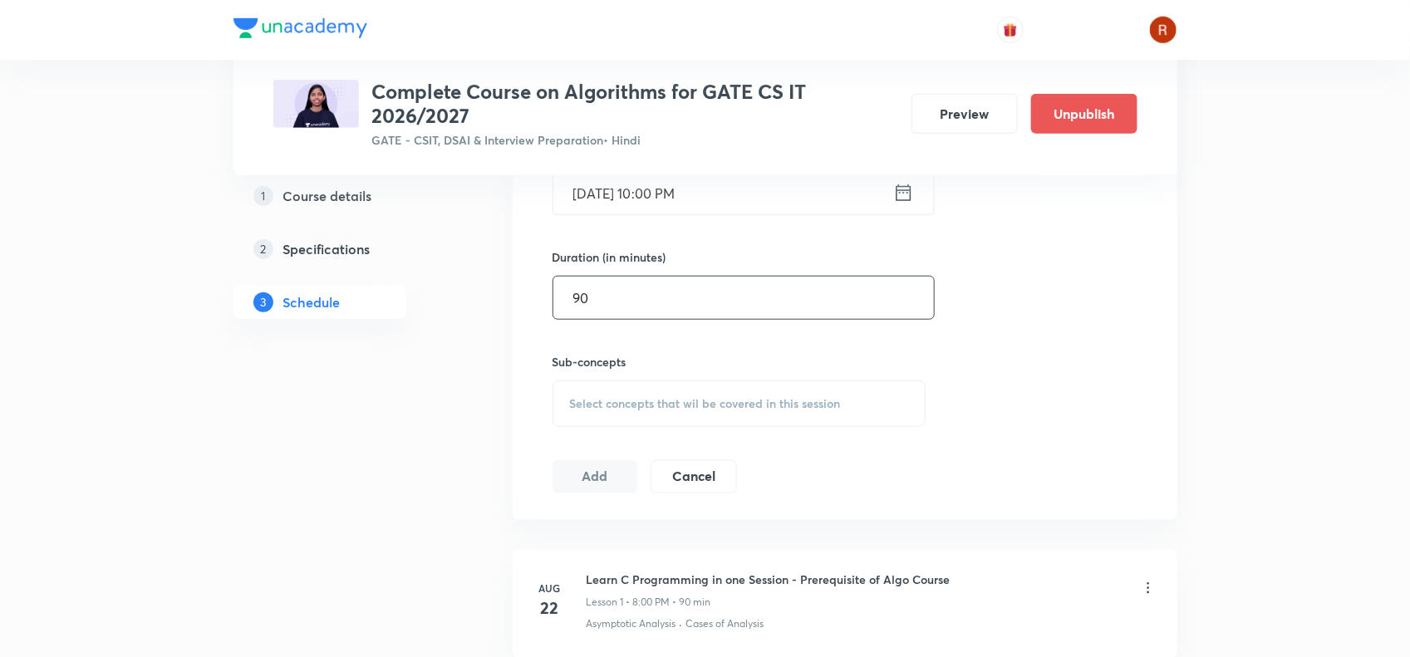
scroll to position [602, 0]
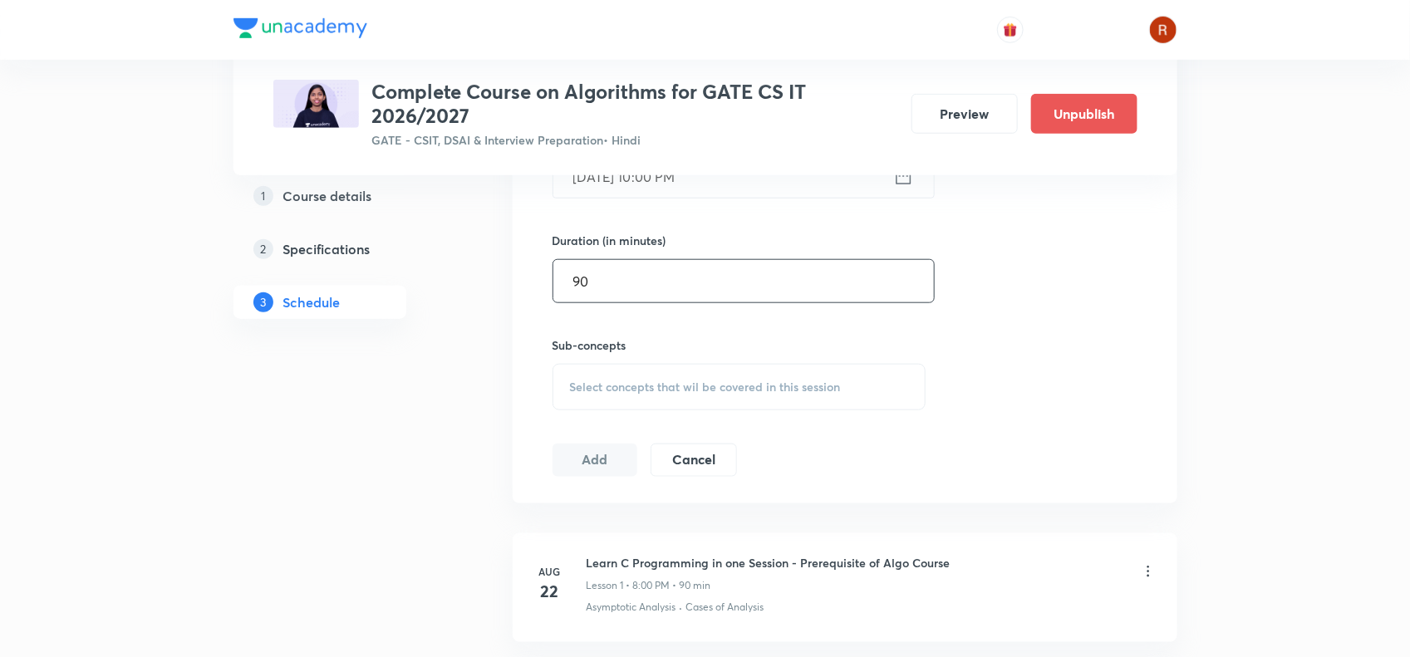
type input "90"
click at [624, 382] on span "Select concepts that wil be covered in this session" at bounding box center [705, 387] width 271 height 13
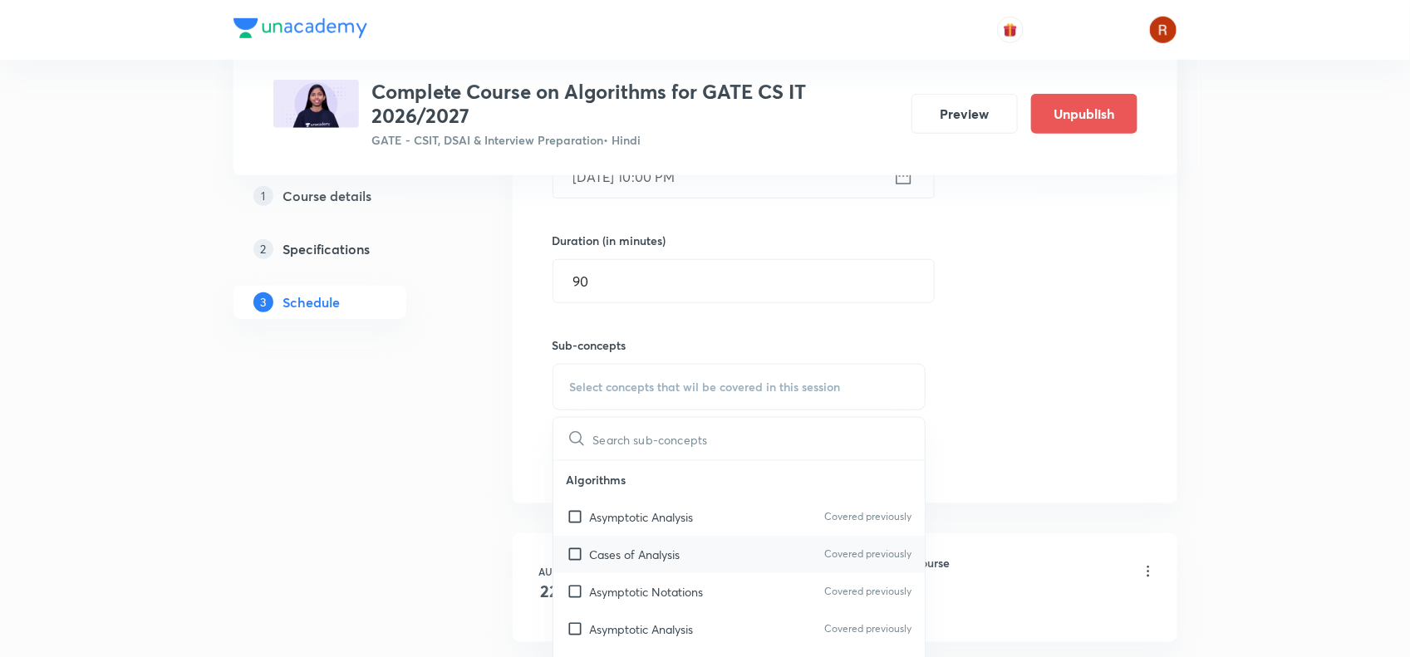
click at [646, 540] on div "Cases of Analysis Covered previously" at bounding box center [739, 554] width 372 height 37
checkbox input "true"
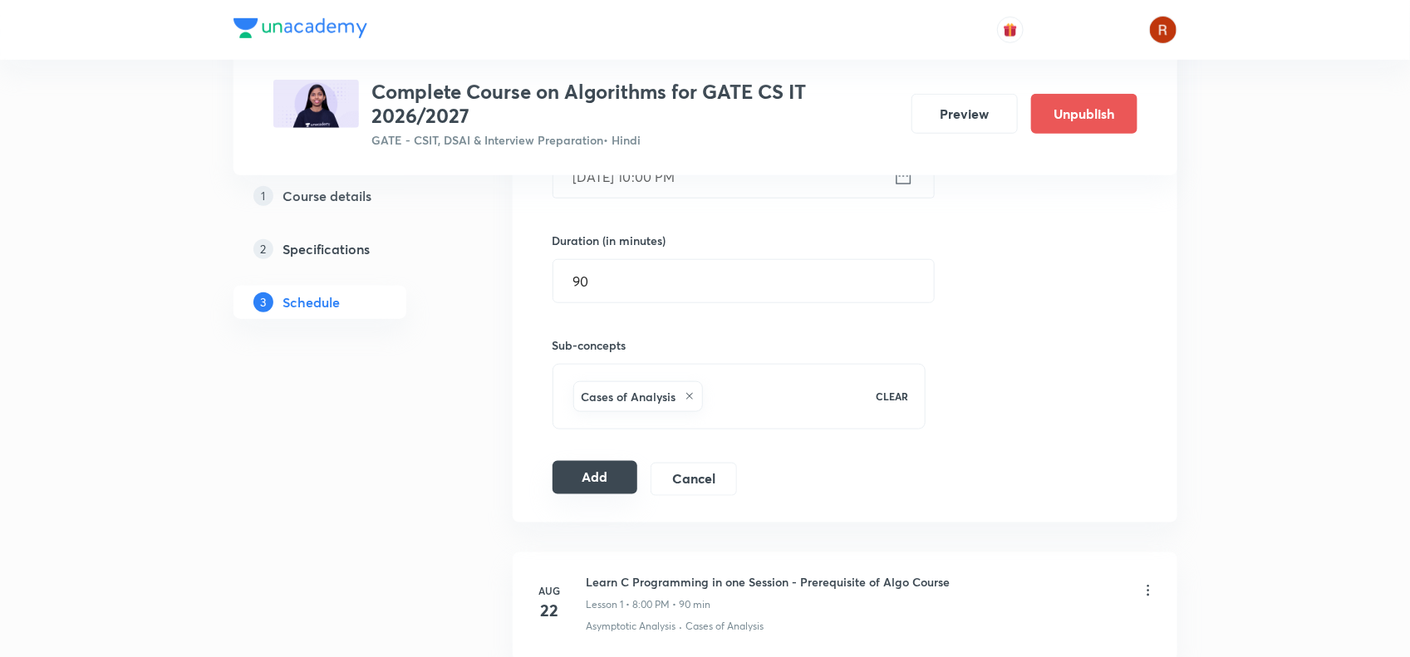
click at [579, 476] on button "Add" at bounding box center [596, 477] width 86 height 33
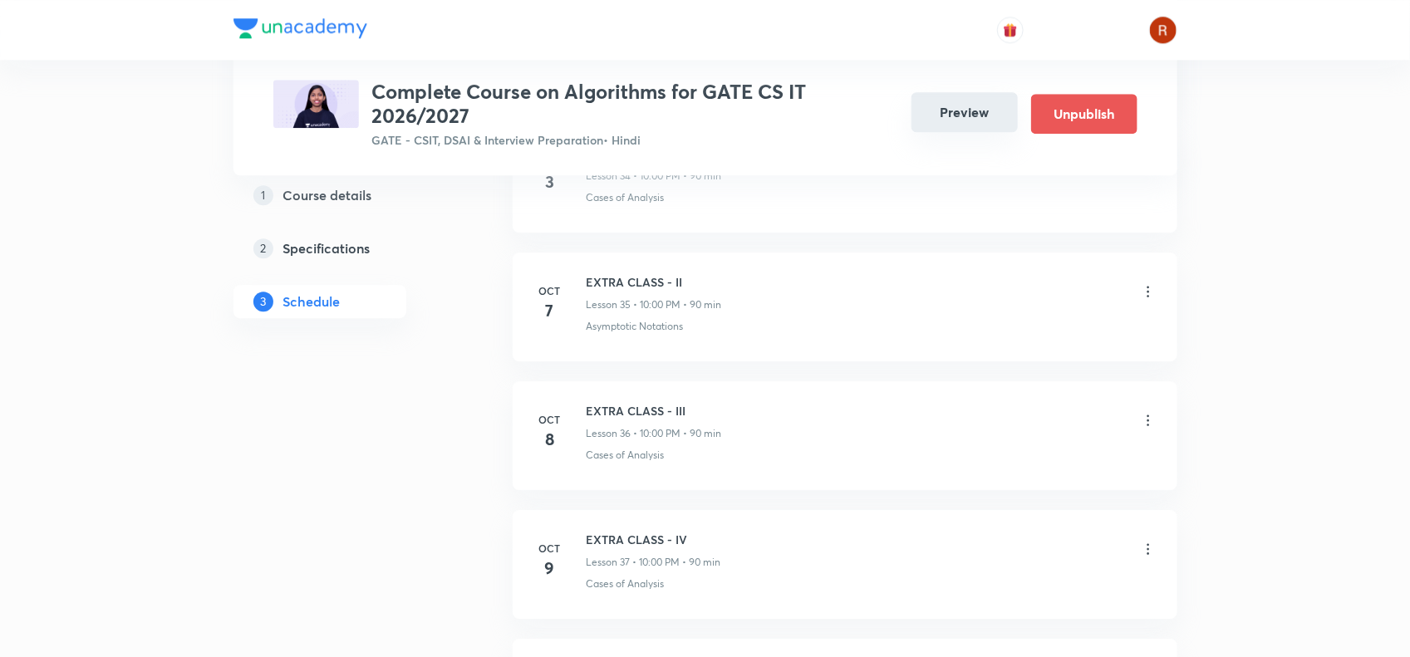
scroll to position [4821, 0]
